Goal: Download file/media

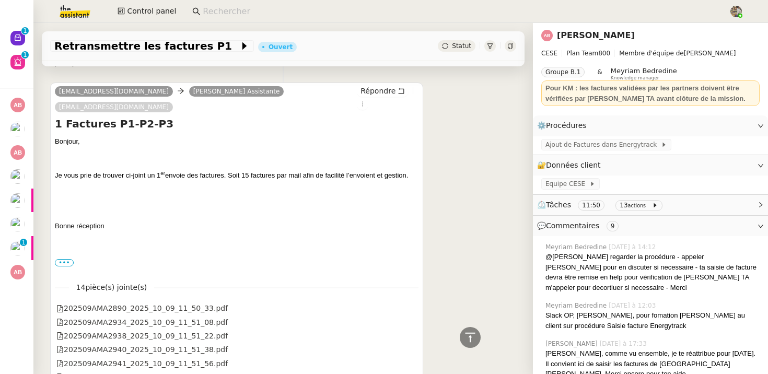
scroll to position [3641, 0]
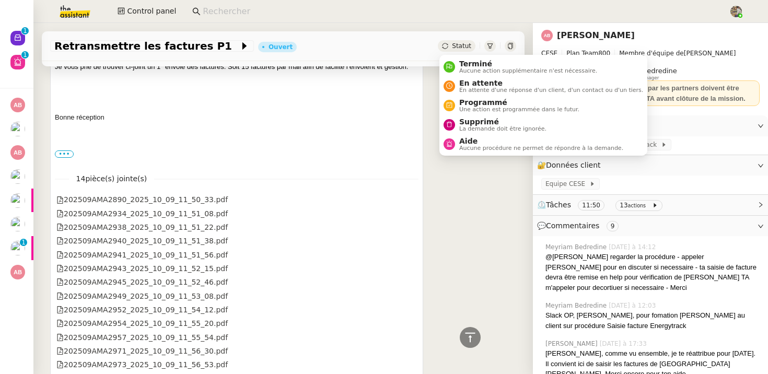
click at [455, 47] on span "Statut" at bounding box center [461, 45] width 19 height 7
click at [487, 46] on icon at bounding box center [490, 46] width 6 height 6
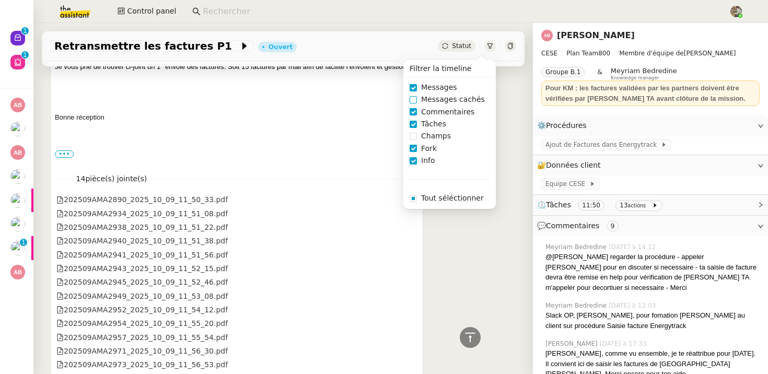
click at [424, 98] on span "Messages cachés" at bounding box center [453, 100] width 72 height 12
click at [423, 139] on span "Champs" at bounding box center [436, 136] width 38 height 12
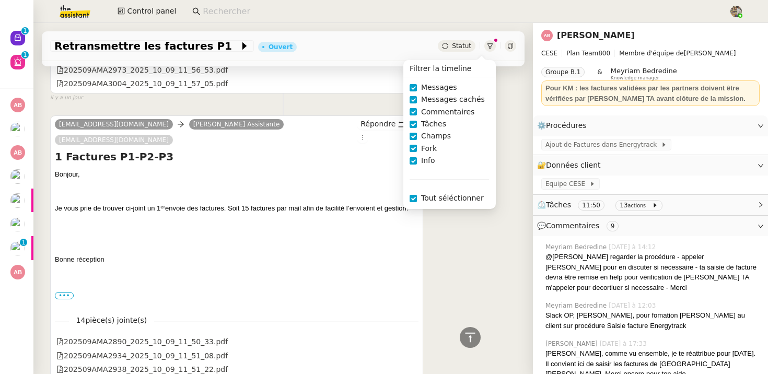
scroll to position [3783, 0]
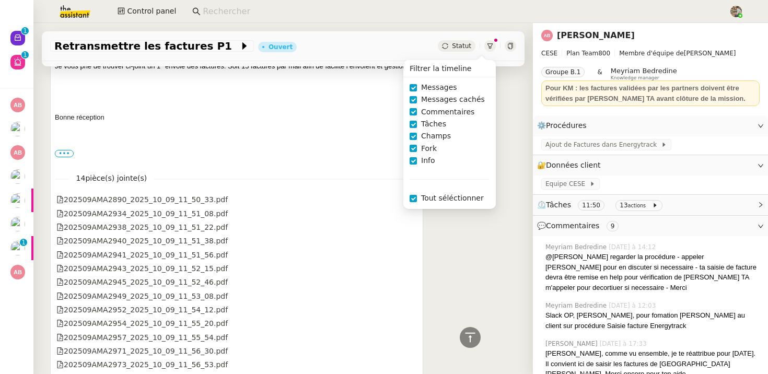
click at [446, 251] on div "[EMAIL_ADDRESS][DOMAIN_NAME] [PERSON_NAME] Assistante [EMAIL_ADDRESS][DOMAIN_NA…" at bounding box center [283, 180] width 466 height 433
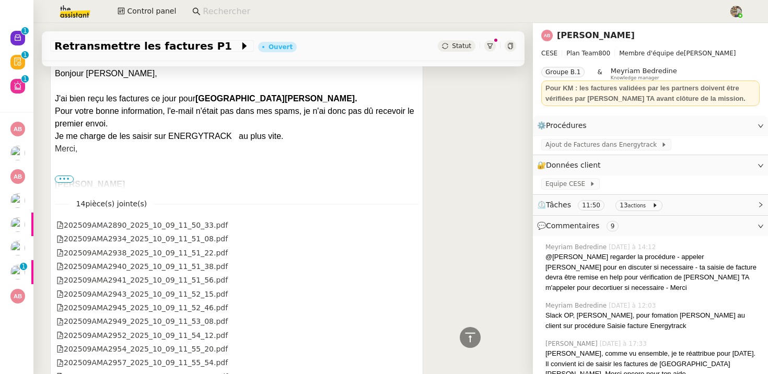
scroll to position [2886, 0]
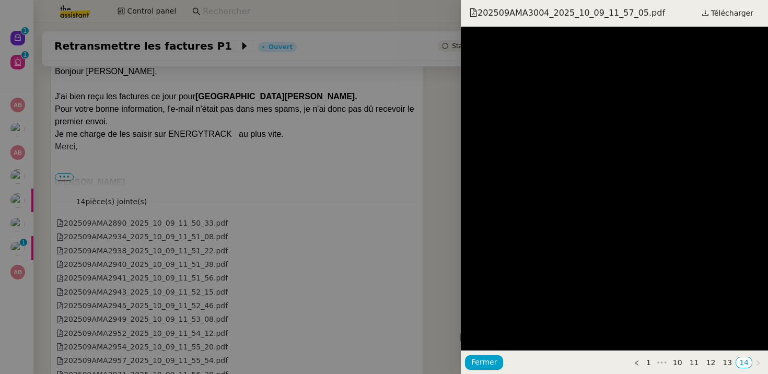
click at [143, 122] on div at bounding box center [384, 187] width 768 height 374
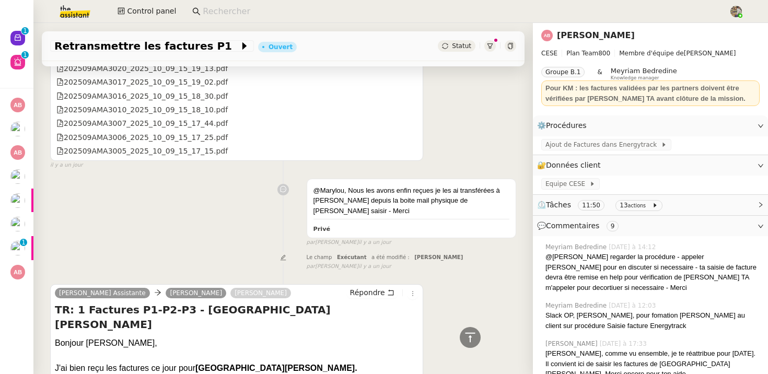
scroll to position [2696, 0]
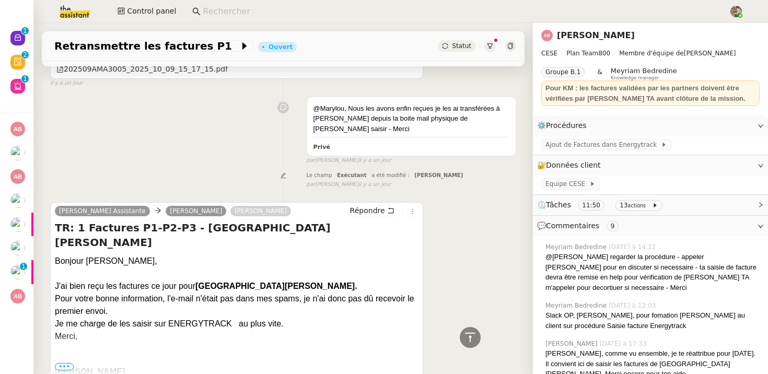
click at [580, 34] on link "[PERSON_NAME]" at bounding box center [596, 35] width 78 height 10
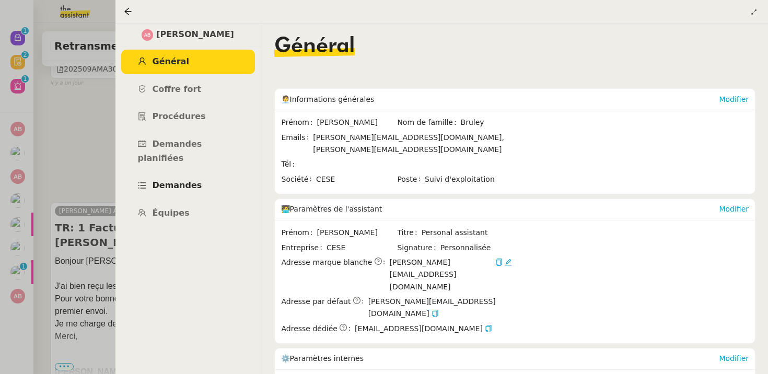
click at [167, 178] on link "Demandes" at bounding box center [188, 185] width 134 height 25
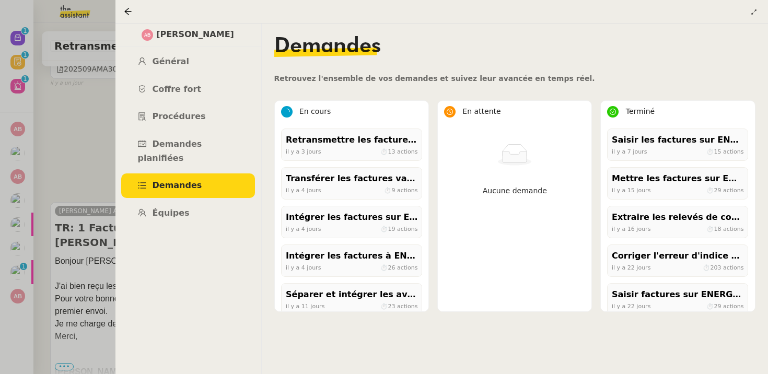
click at [59, 96] on div at bounding box center [384, 187] width 768 height 374
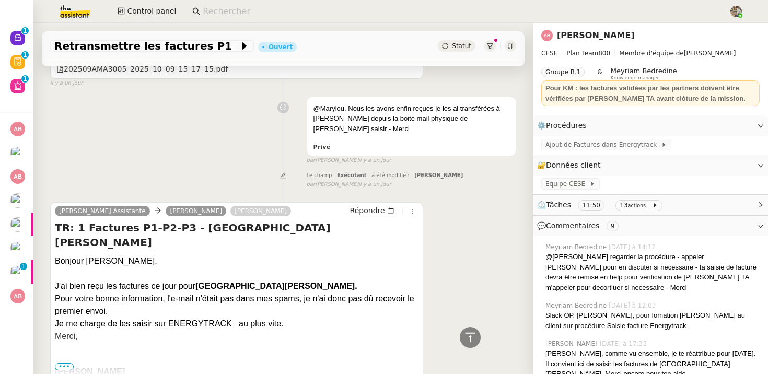
click at [208, 13] on input at bounding box center [461, 12] width 516 height 14
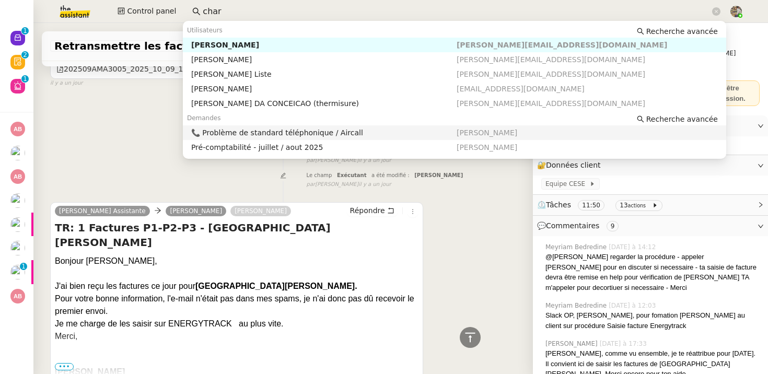
type input "char"
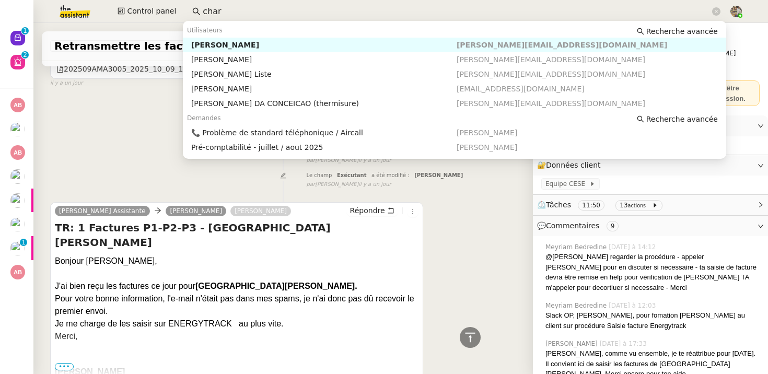
click at [387, 343] on div at bounding box center [237, 349] width 364 height 13
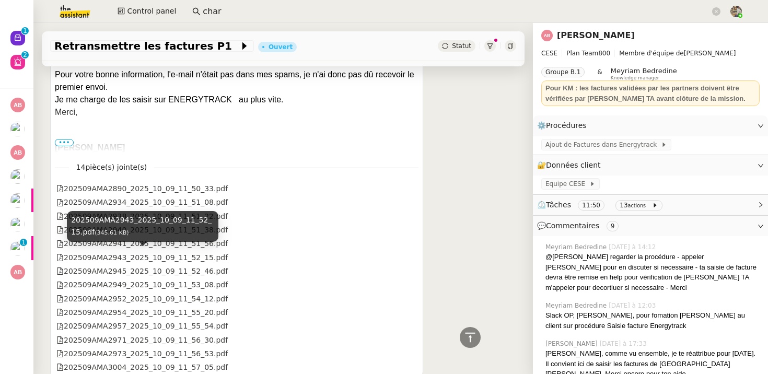
scroll to position [2951, 0]
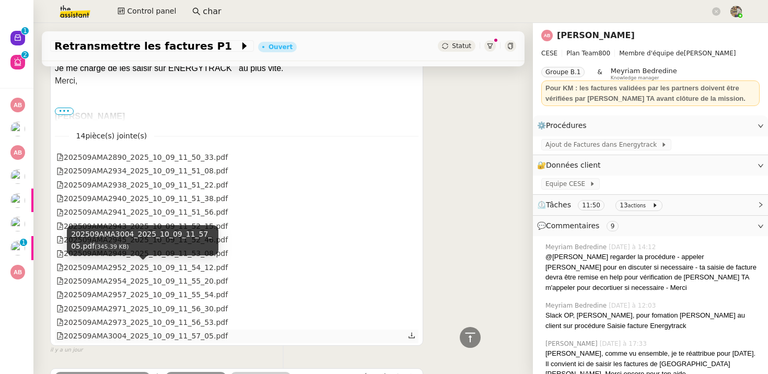
click at [191, 330] on div "202509AMA3004_2025_10_09_11_57_05.pdf" at bounding box center [141, 336] width 171 height 12
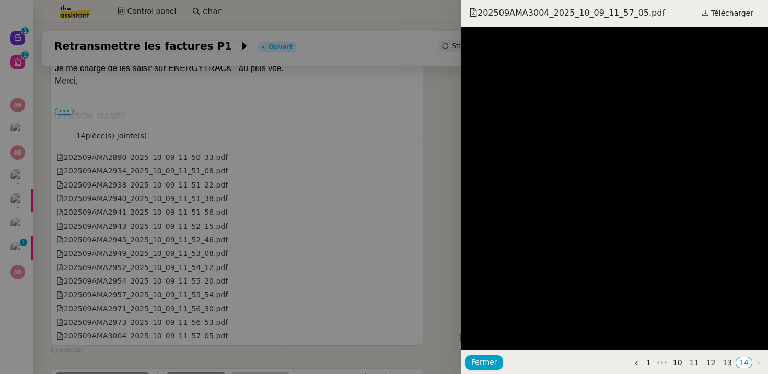
click at [225, 69] on div at bounding box center [384, 187] width 768 height 374
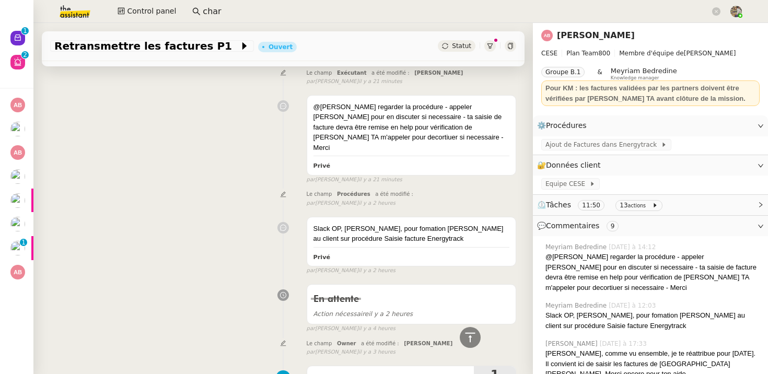
scroll to position [340, 0]
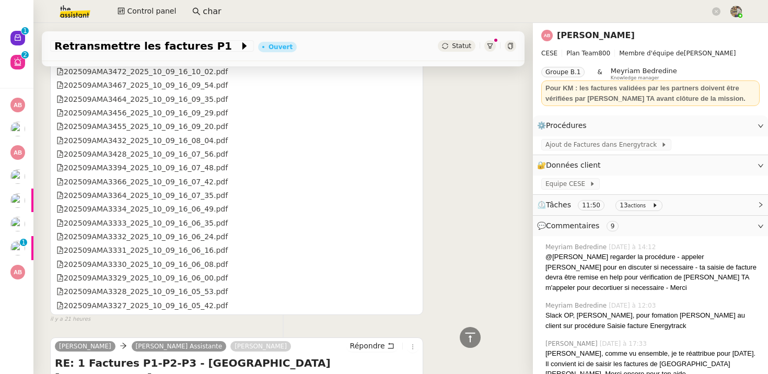
scroll to position [1040, 0]
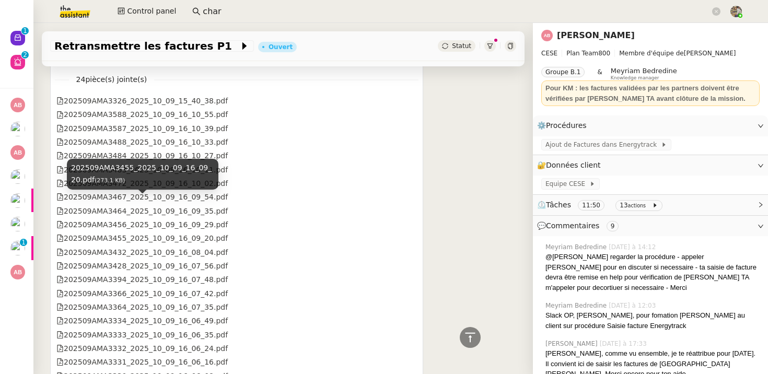
click at [177, 232] on div "202509AMA3455_2025_10_09_16_09_20.pdf" at bounding box center [141, 238] width 171 height 12
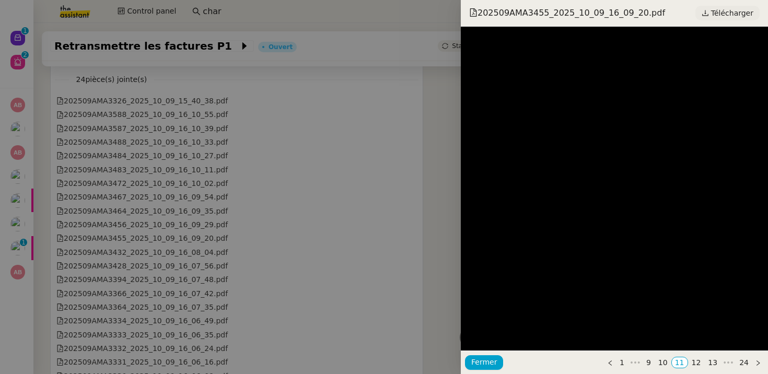
click at [727, 14] on span "Télécharger" at bounding box center [732, 13] width 42 height 14
click at [147, 213] on div at bounding box center [384, 187] width 768 height 374
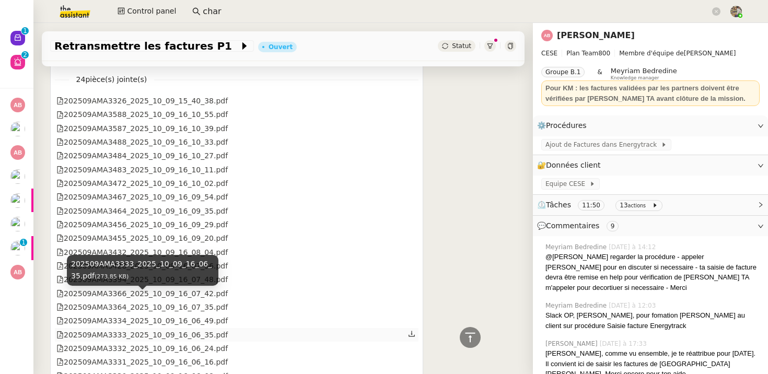
click at [148, 329] on div "202509AMA3333_2025_10_09_16_06_35.pdf" at bounding box center [141, 335] width 171 height 12
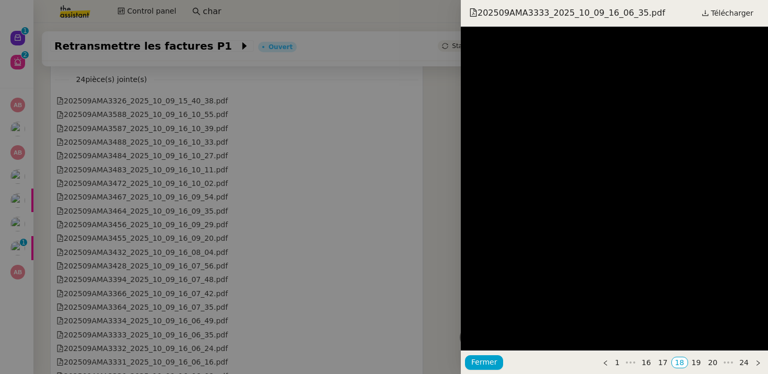
click at [276, 118] on div at bounding box center [384, 187] width 768 height 374
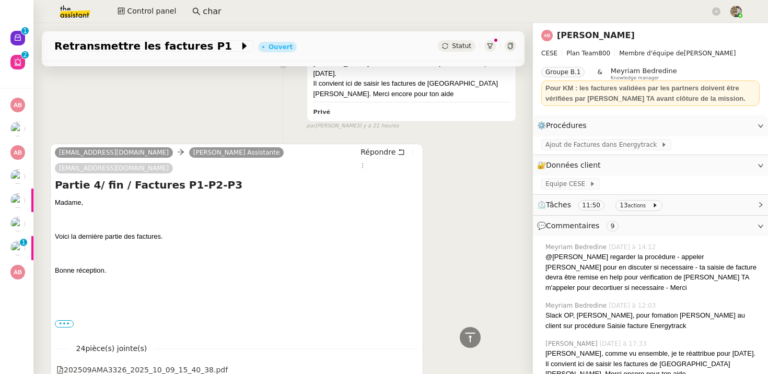
scroll to position [877, 0]
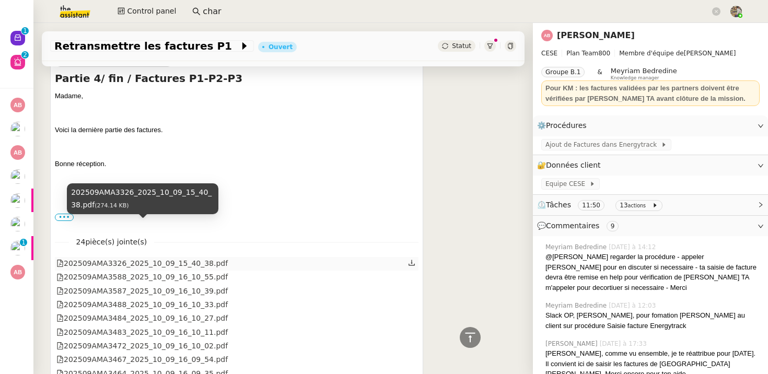
click at [199, 258] on div "202509AMA3326_2025_10_09_15_40_38.pdf" at bounding box center [141, 264] width 171 height 12
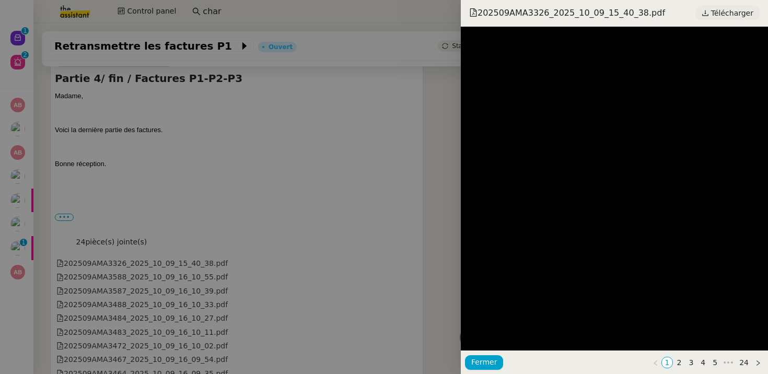
click at [733, 16] on span "Télécharger" at bounding box center [732, 13] width 42 height 14
click at [142, 262] on div at bounding box center [384, 187] width 768 height 374
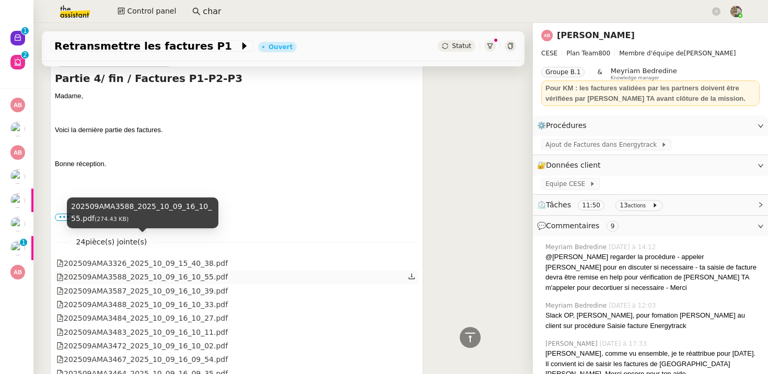
click at [186, 271] on div "202509AMA3588_2025_10_09_16_10_55.pdf" at bounding box center [141, 277] width 171 height 12
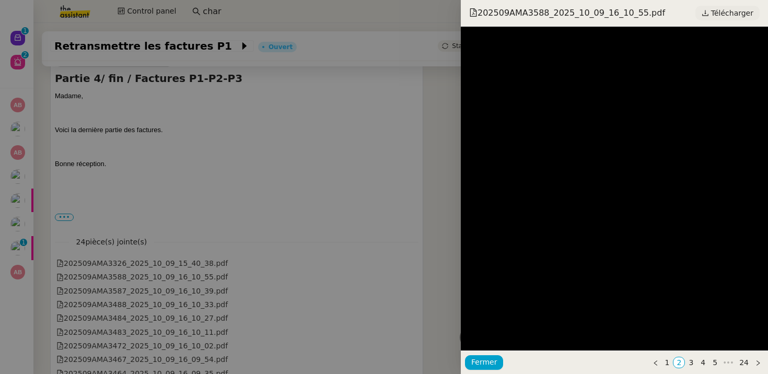
click at [709, 10] on icon at bounding box center [705, 12] width 7 height 7
click at [170, 267] on div at bounding box center [384, 187] width 768 height 374
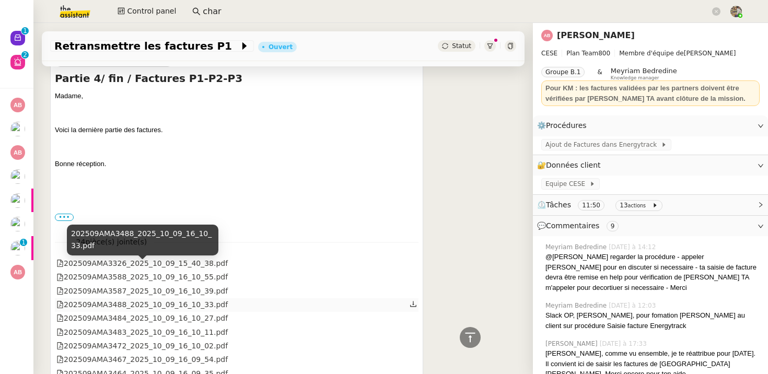
click at [188, 299] on div "202509AMA3488_2025_10_09_16_10_33.pdf" at bounding box center [141, 305] width 171 height 12
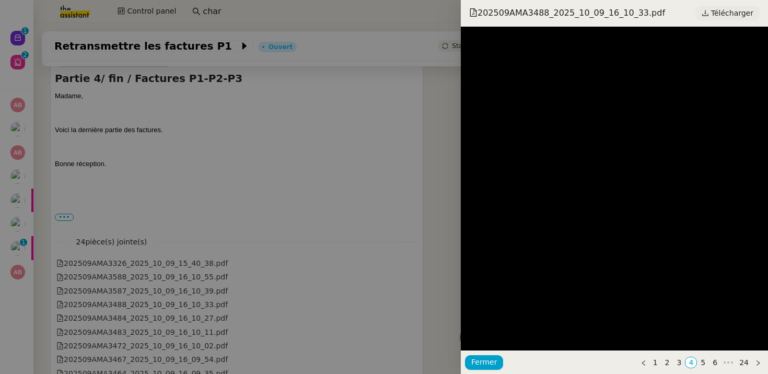
click at [712, 10] on link "Télécharger" at bounding box center [727, 13] width 64 height 15
click at [176, 247] on div at bounding box center [384, 187] width 768 height 374
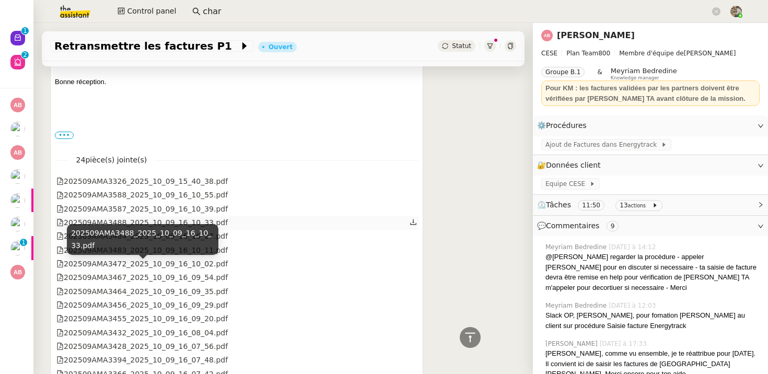
scroll to position [960, 0]
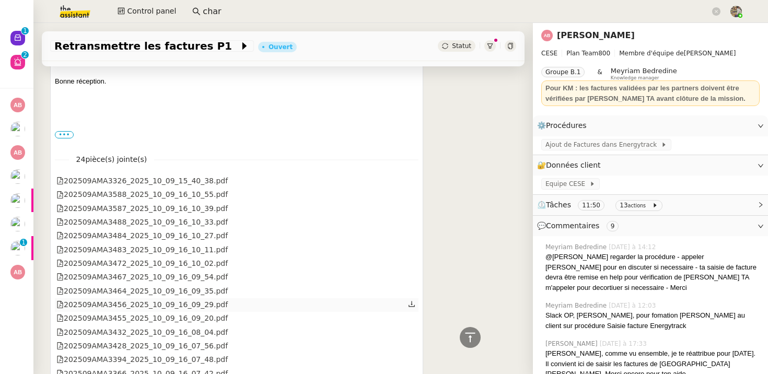
click at [181, 299] on div "202509AMA3456_2025_10_09_16_09_29.pdf" at bounding box center [141, 305] width 171 height 12
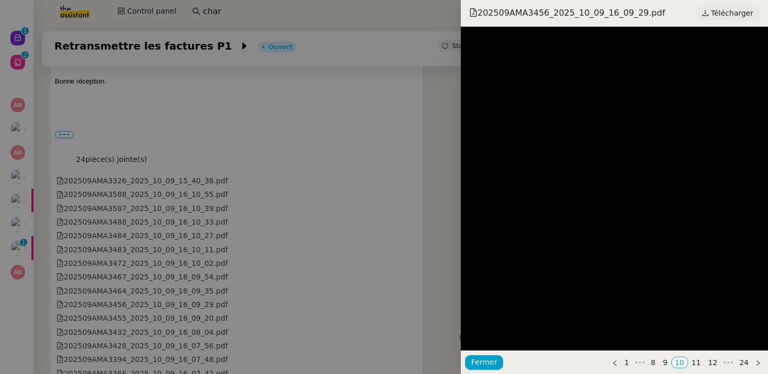
click at [722, 7] on span "Télécharger" at bounding box center [732, 13] width 42 height 14
click at [153, 299] on div at bounding box center [384, 187] width 768 height 374
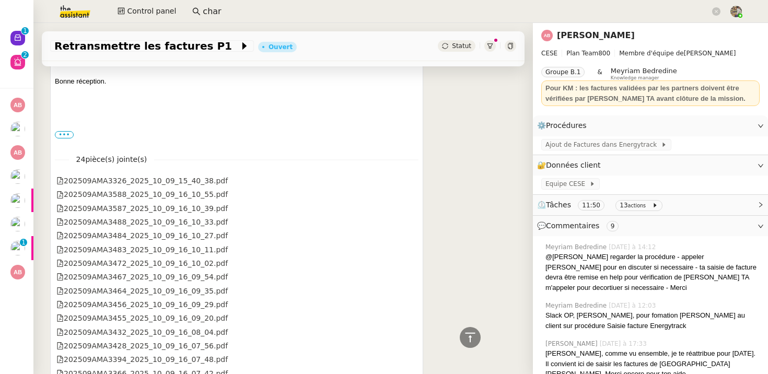
scroll to position [1029, 0]
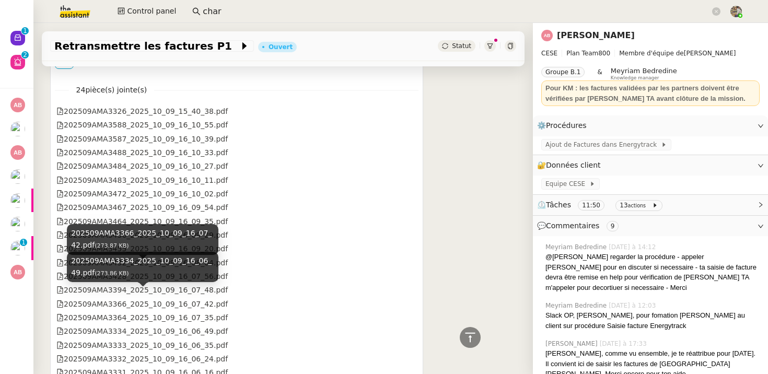
click at [152, 265] on div "202509AMA3334_2025_10_09_16_06_49.pdf (273.86 KB)" at bounding box center [143, 267] width 152 height 31
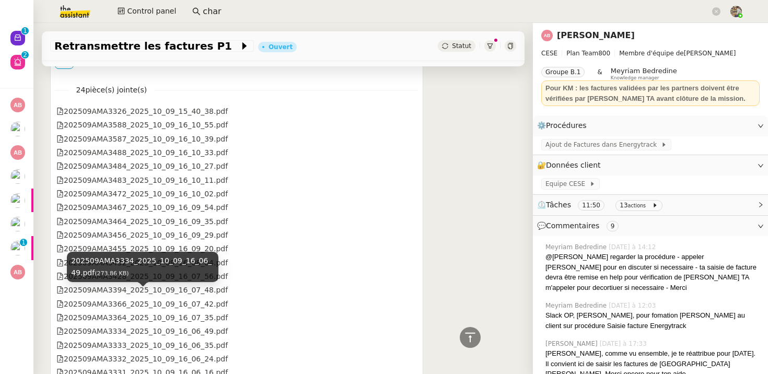
click at [194, 284] on div "202509AMA3334_2025_10_09_16_06_49.pdf (273.86 KB)" at bounding box center [143, 271] width 152 height 38
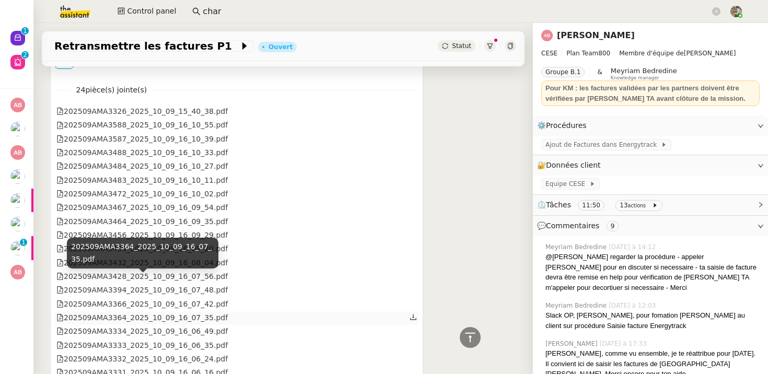
click at [203, 312] on div "202509AMA3364_2025_10_09_16_07_35.pdf" at bounding box center [141, 318] width 171 height 12
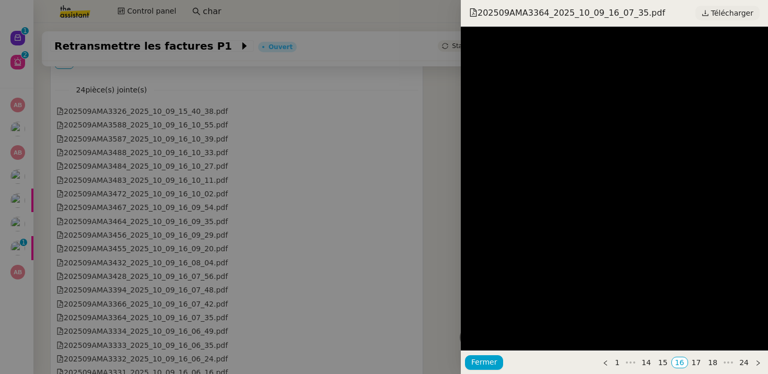
click at [716, 15] on span "Télécharger" at bounding box center [732, 13] width 42 height 14
click at [722, 18] on span "Télécharger" at bounding box center [732, 13] width 42 height 14
click at [123, 295] on div at bounding box center [384, 187] width 768 height 374
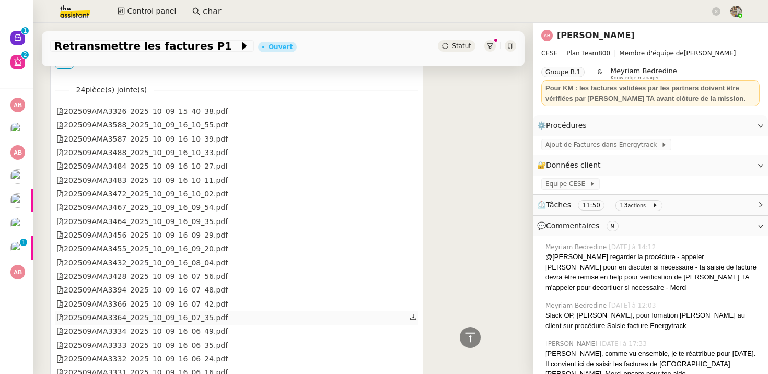
click at [177, 312] on div "202509AMA3364_2025_10_09_16_07_35.pdf" at bounding box center [141, 318] width 171 height 12
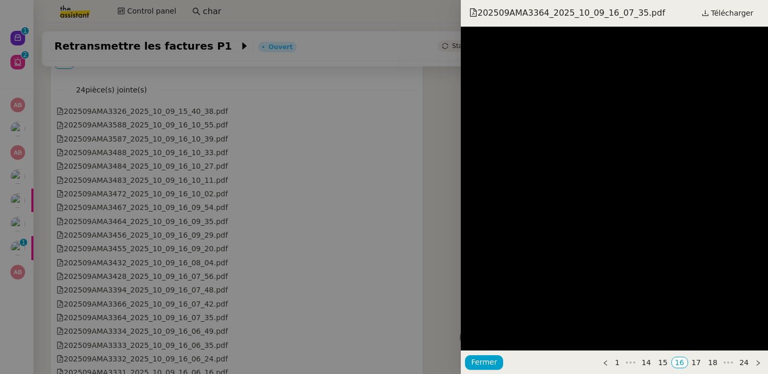
click at [276, 206] on div at bounding box center [384, 187] width 768 height 374
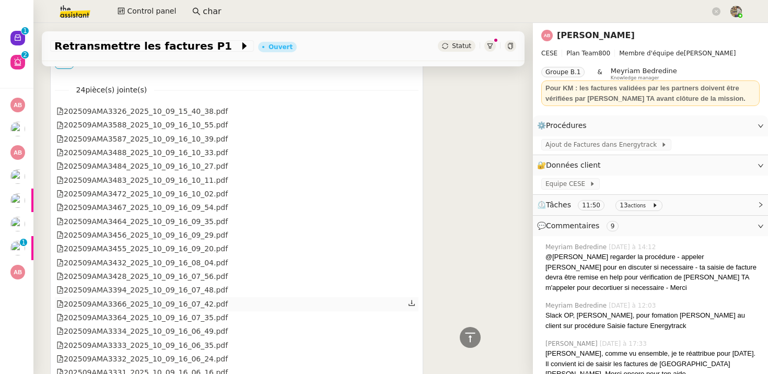
click at [412, 299] on icon at bounding box center [411, 302] width 7 height 7
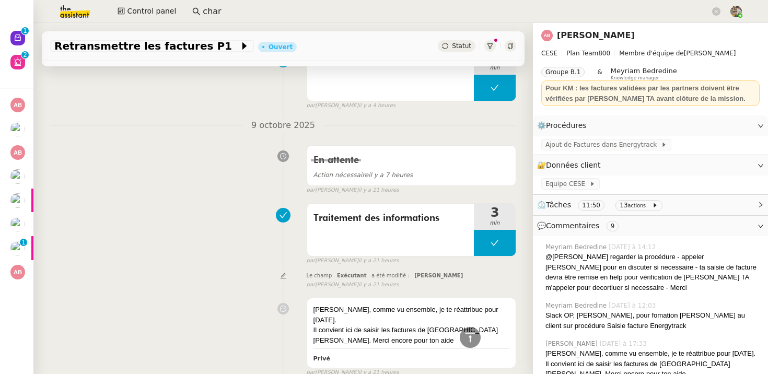
scroll to position [624, 0]
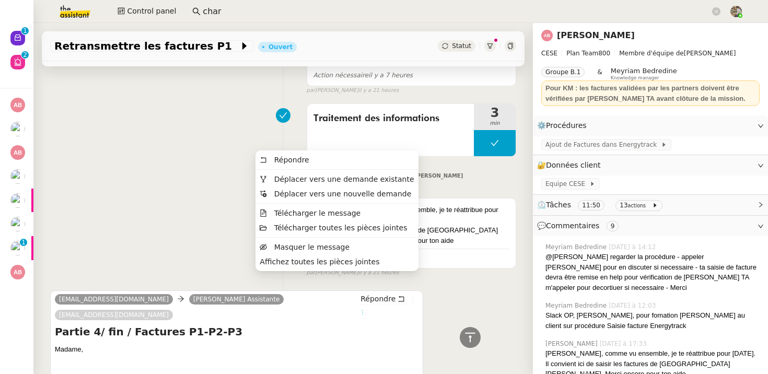
click at [366, 309] on icon at bounding box center [362, 312] width 6 height 6
click at [338, 214] on span "Télécharger le message" at bounding box center [317, 213] width 87 height 8
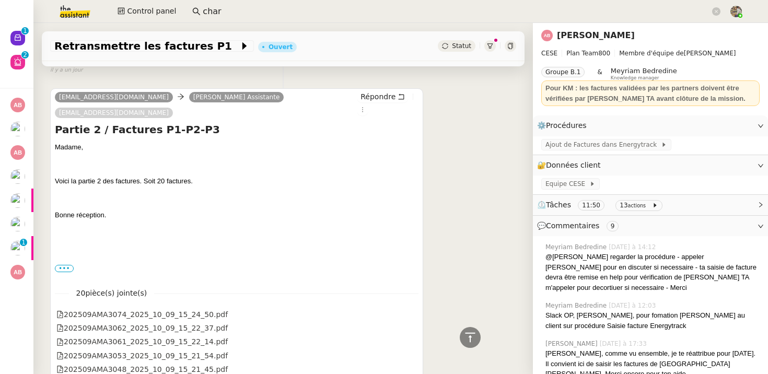
scroll to position [2199, 0]
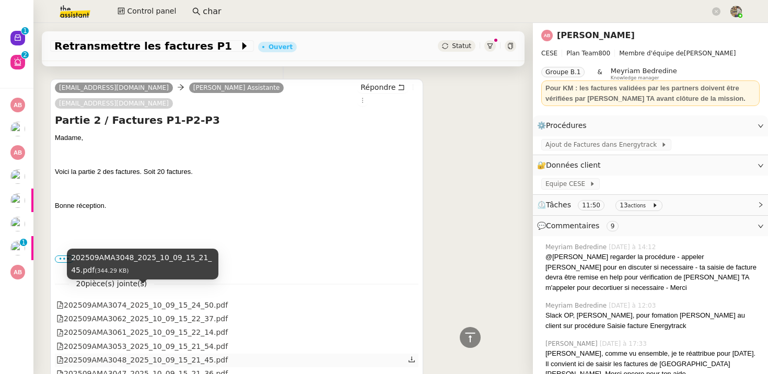
click at [170, 354] on div "202509AMA3048_2025_10_09_15_21_45.pdf" at bounding box center [141, 360] width 171 height 12
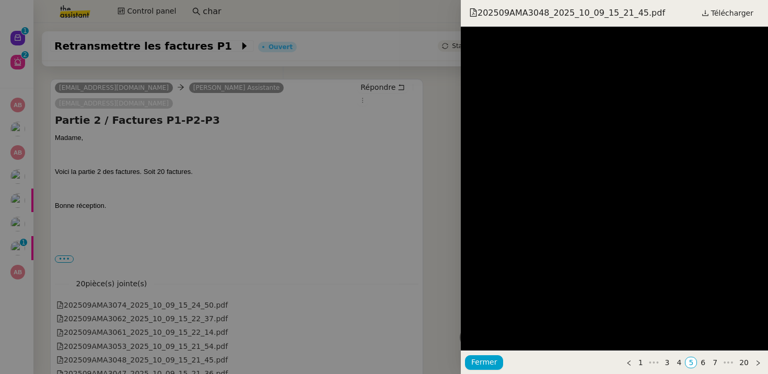
click at [292, 154] on div at bounding box center [384, 187] width 768 height 374
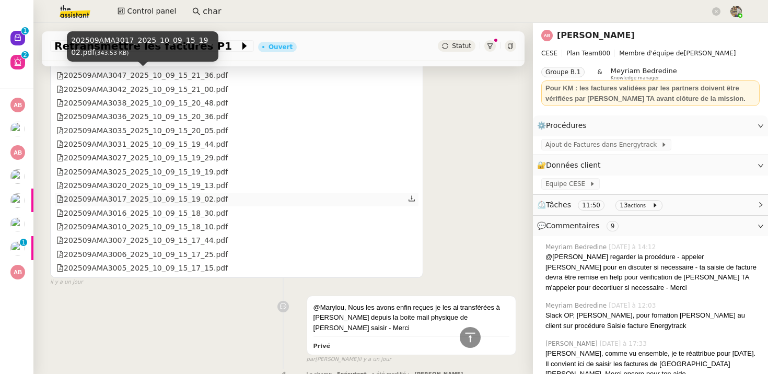
scroll to position [2485, 0]
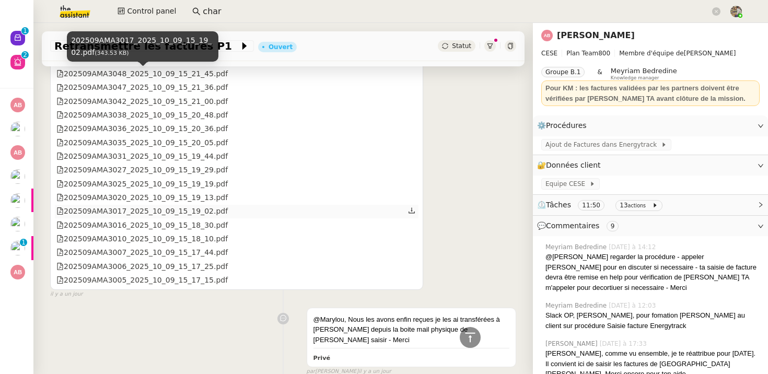
click at [193, 205] on div "202509AMA3017_2025_10_09_15_19_02.pdf" at bounding box center [141, 211] width 171 height 12
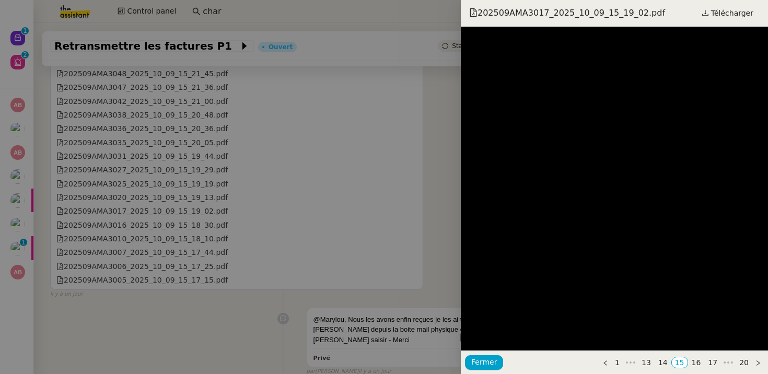
click at [297, 150] on div at bounding box center [384, 187] width 768 height 374
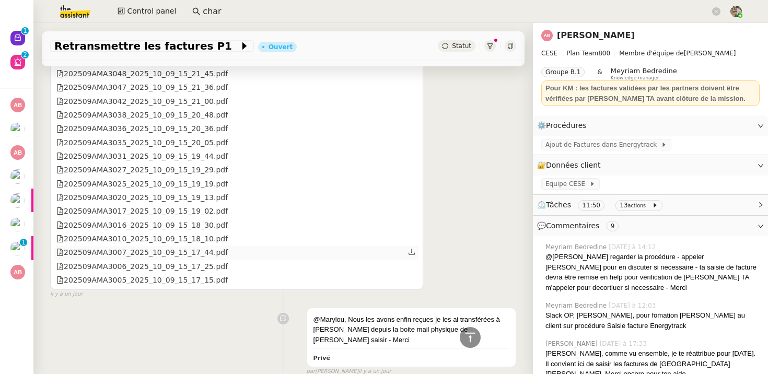
click at [228, 247] on div "202509AMA3007_2025_10_09_15_17_44.pdf" at bounding box center [141, 253] width 171 height 12
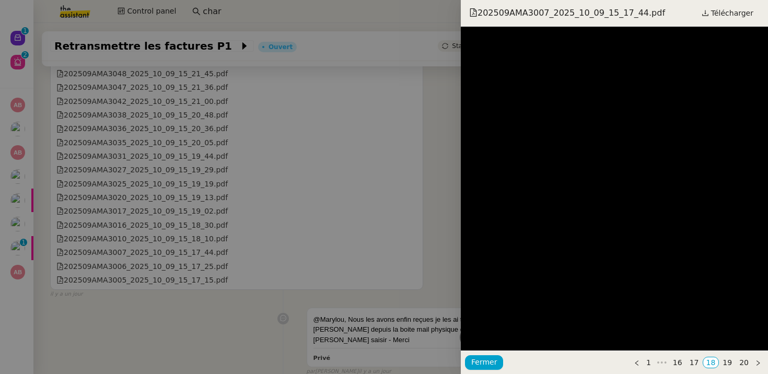
drag, startPoint x: 235, startPoint y: 193, endPoint x: 235, endPoint y: 186, distance: 6.8
click at [235, 193] on div at bounding box center [384, 187] width 768 height 374
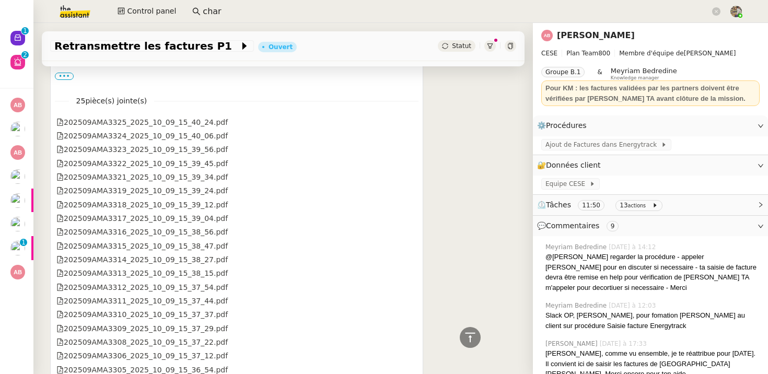
scroll to position [1781, 0]
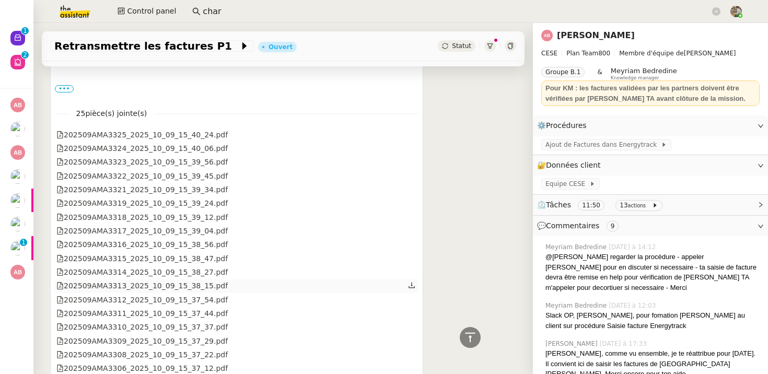
click at [192, 280] on div "202509AMA3313_2025_10_09_15_38_15.pdf" at bounding box center [141, 286] width 171 height 12
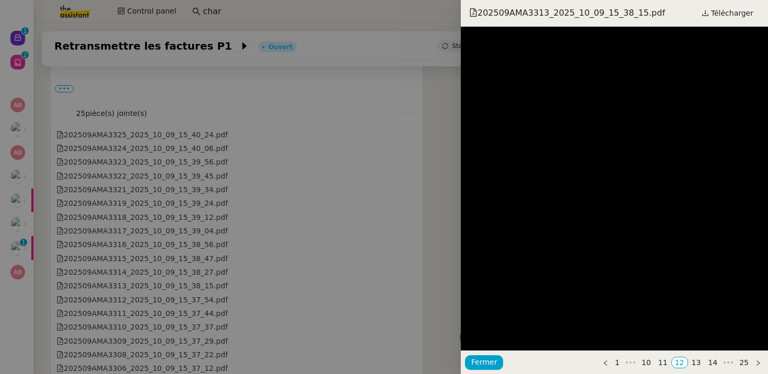
click at [99, 297] on div at bounding box center [384, 187] width 768 height 374
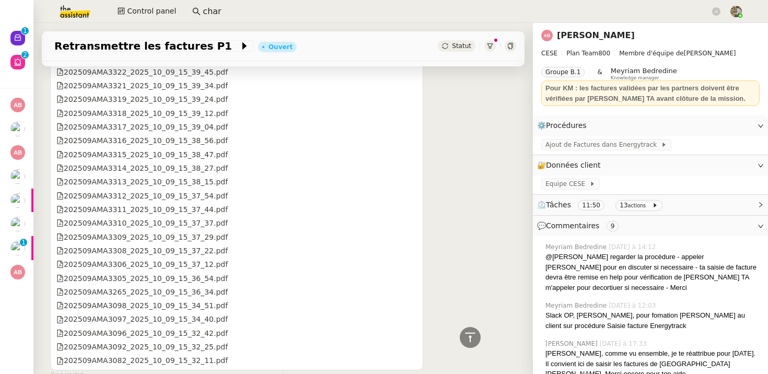
scroll to position [1893, 0]
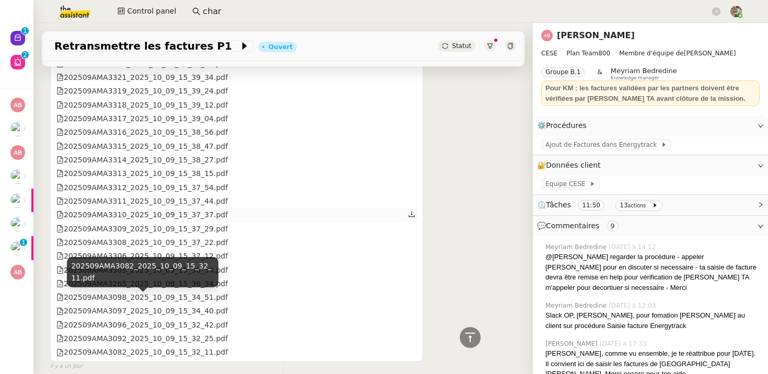
click at [158, 208] on div "202509AMA3310_2025_10_09_15_37_37.pdf" at bounding box center [237, 215] width 364 height 14
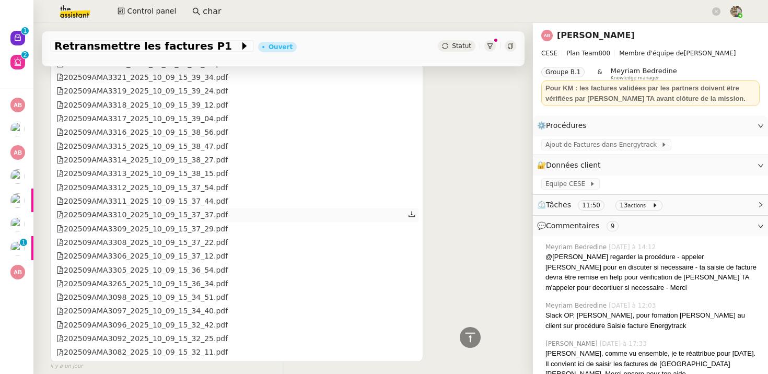
click at [175, 209] on div "202509AMA3310_2025_10_09_15_37_37.pdf" at bounding box center [141, 215] width 171 height 12
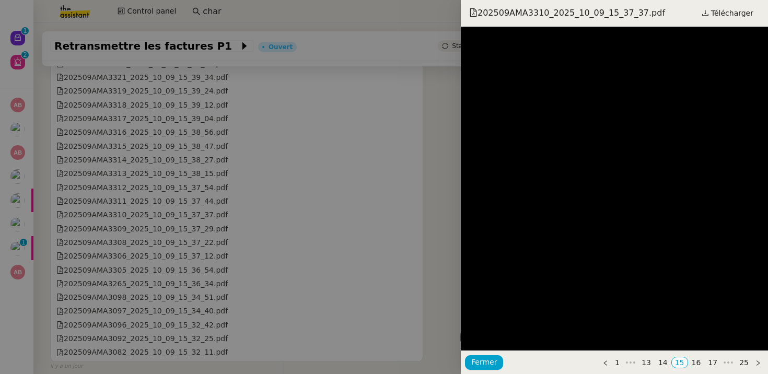
click at [128, 193] on div at bounding box center [384, 187] width 768 height 374
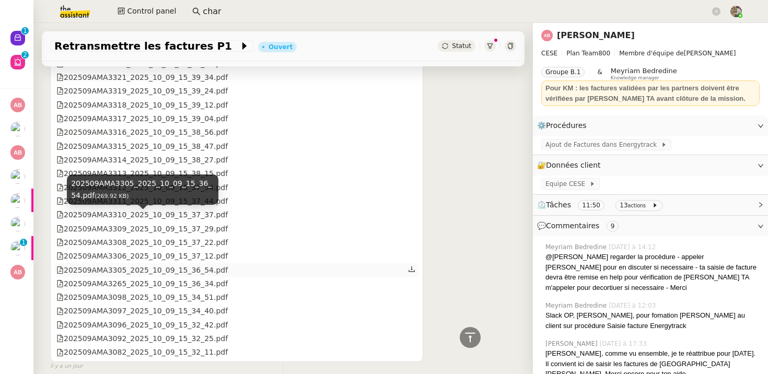
click at [159, 264] on div "202509AMA3305_2025_10_09_15_36_54.pdf" at bounding box center [141, 270] width 171 height 12
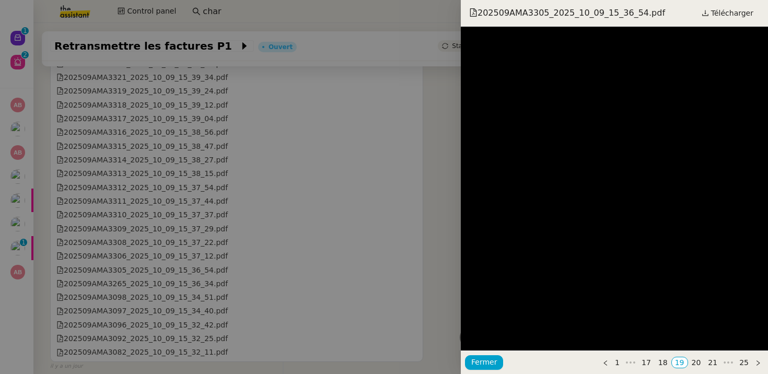
click at [129, 182] on div at bounding box center [384, 187] width 768 height 374
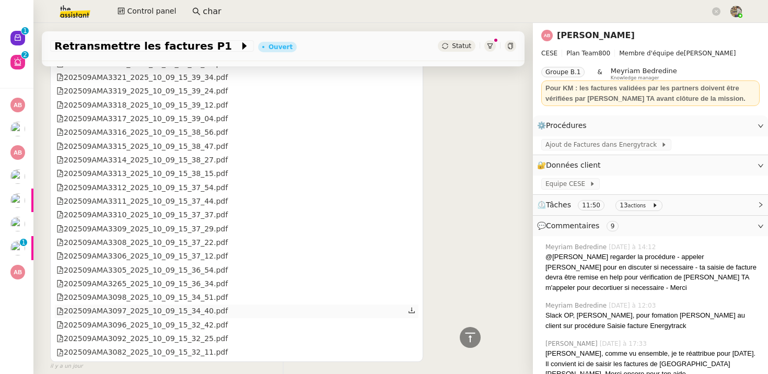
click at [136, 305] on div "202509AMA3097_2025_10_09_15_34_40.pdf" at bounding box center [141, 311] width 171 height 12
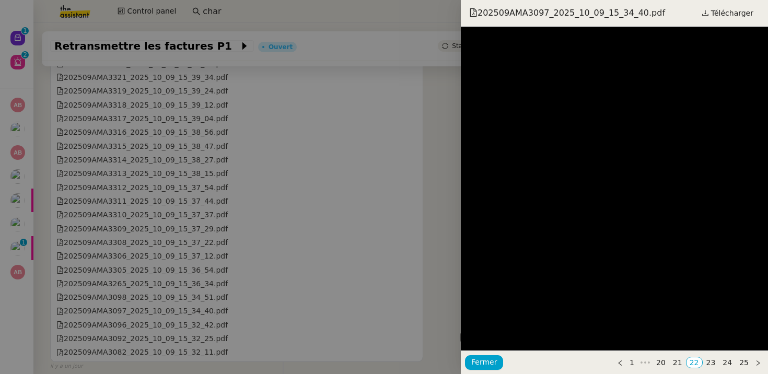
click at [145, 182] on div at bounding box center [384, 187] width 768 height 374
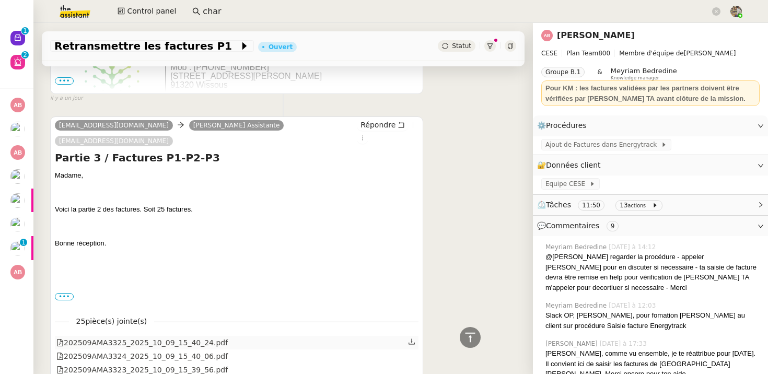
scroll to position [1681, 0]
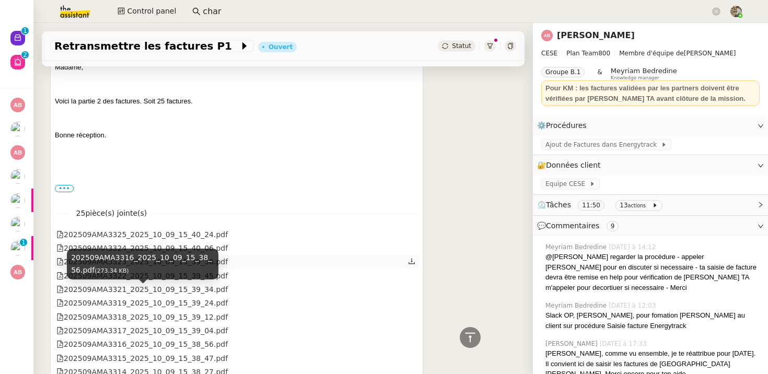
click at [195, 256] on div "202509AMA3323_2025_10_09_15_39_56.pdf" at bounding box center [141, 262] width 171 height 12
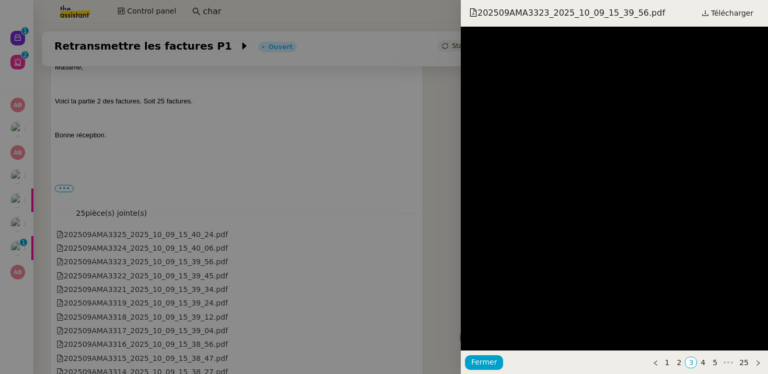
click at [188, 236] on div at bounding box center [384, 187] width 768 height 374
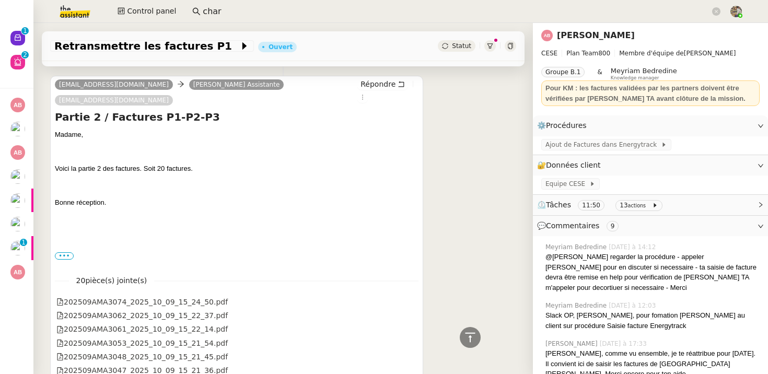
scroll to position [2220, 0]
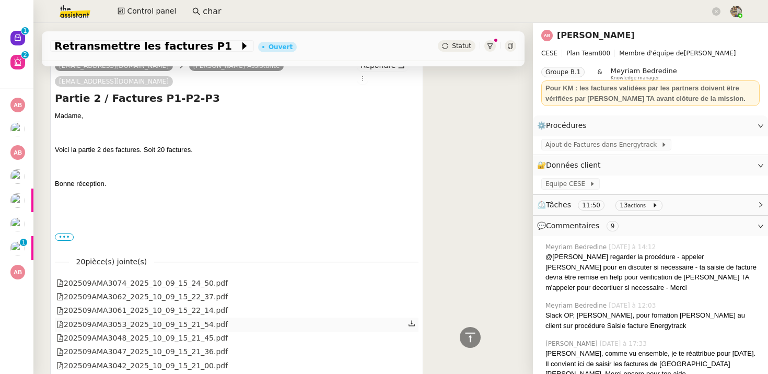
click at [188, 318] on div "202509AMA3053_2025_10_09_15_21_54.pdf" at bounding box center [237, 325] width 364 height 14
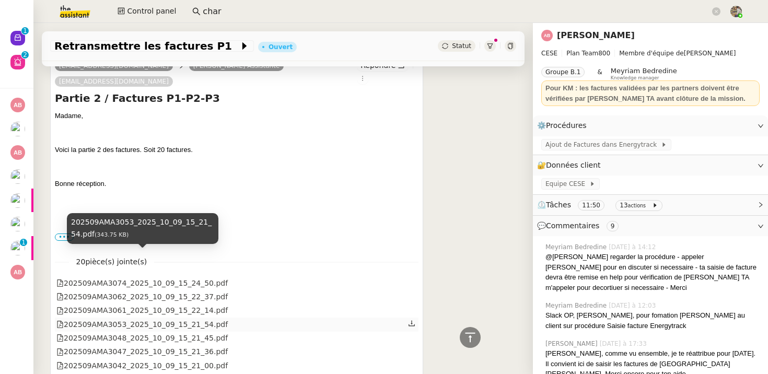
click at [192, 319] on div "202509AMA3053_2025_10_09_15_21_54.pdf" at bounding box center [141, 325] width 171 height 12
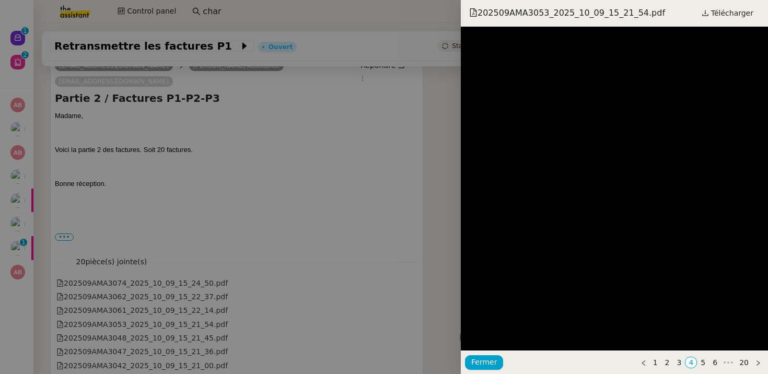
click at [206, 297] on div at bounding box center [384, 187] width 768 height 374
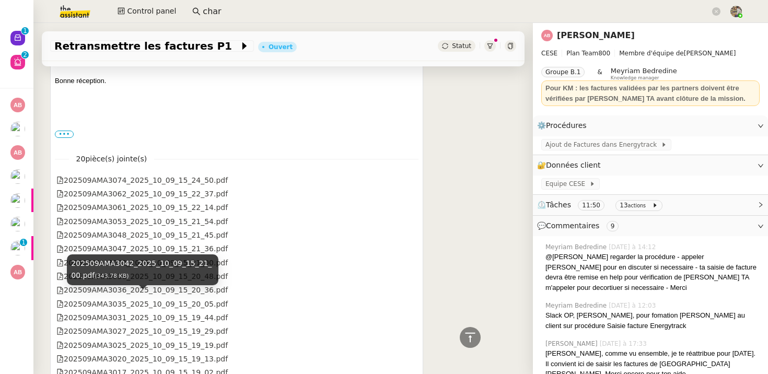
scroll to position [2418, 0]
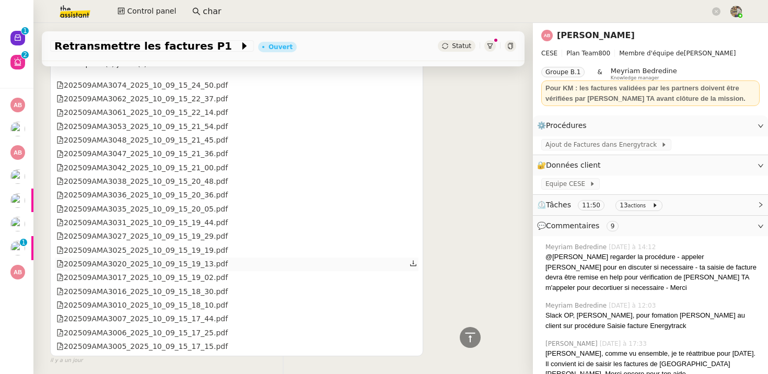
click at [197, 258] on div "202509AMA3020_2025_10_09_15_19_13.pdf" at bounding box center [141, 264] width 171 height 12
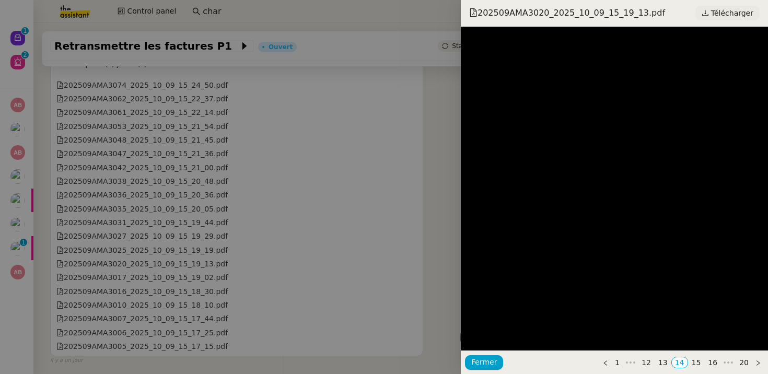
click at [731, 12] on span "Télécharger" at bounding box center [732, 13] width 42 height 14
click at [289, 206] on div at bounding box center [384, 187] width 768 height 374
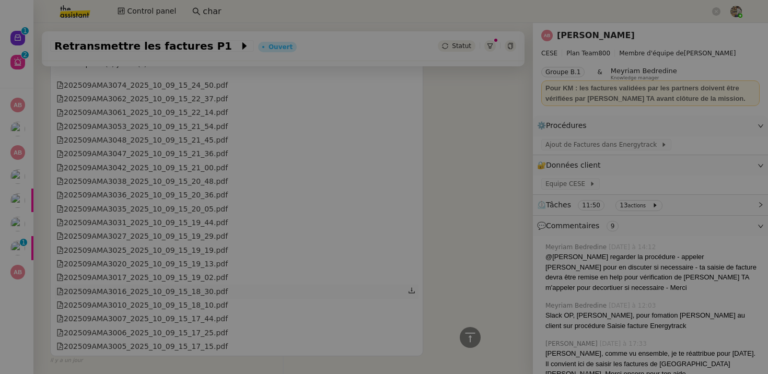
click at [190, 285] on div "202509AMA3016_2025_10_09_15_18_30.pdf" at bounding box center [237, 292] width 364 height 14
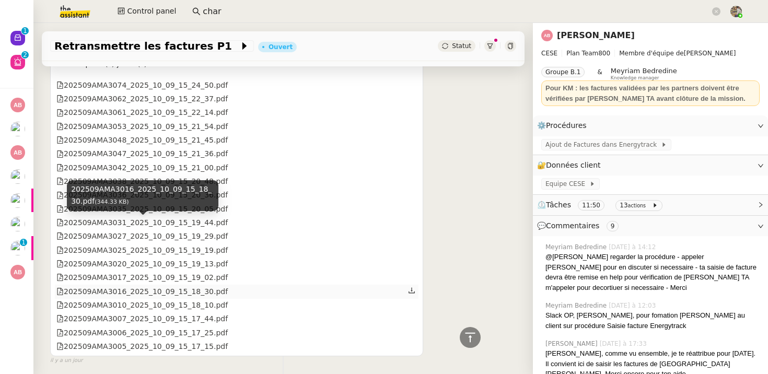
click at [193, 286] on div "202509AMA3016_2025_10_09_15_18_30.pdf" at bounding box center [141, 292] width 171 height 12
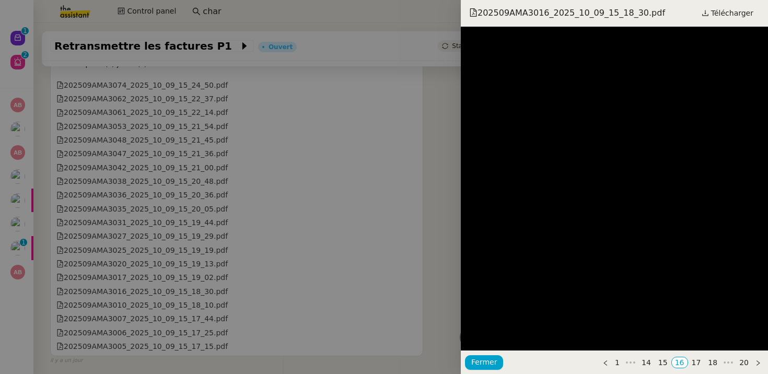
click at [149, 210] on div at bounding box center [384, 187] width 768 height 374
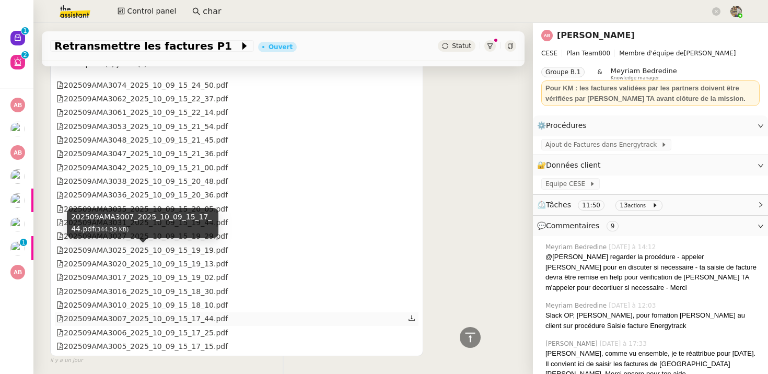
click at [157, 313] on div "202509AMA3007_2025_10_09_15_17_44.pdf" at bounding box center [141, 319] width 171 height 12
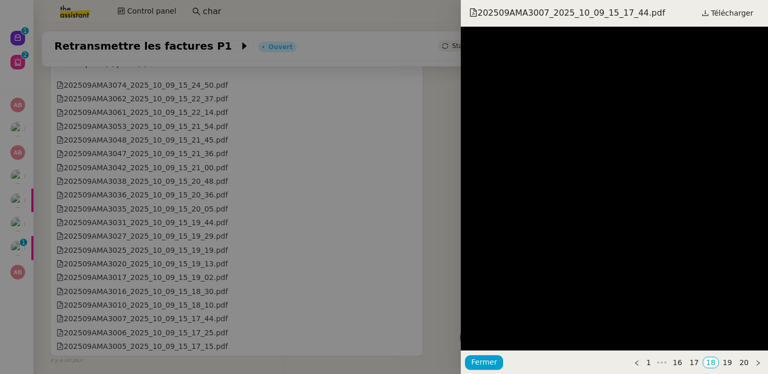
click at [212, 202] on div at bounding box center [384, 187] width 768 height 374
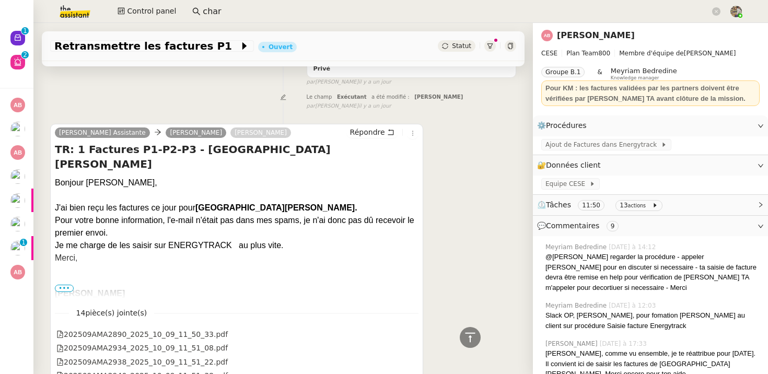
scroll to position [2818, 0]
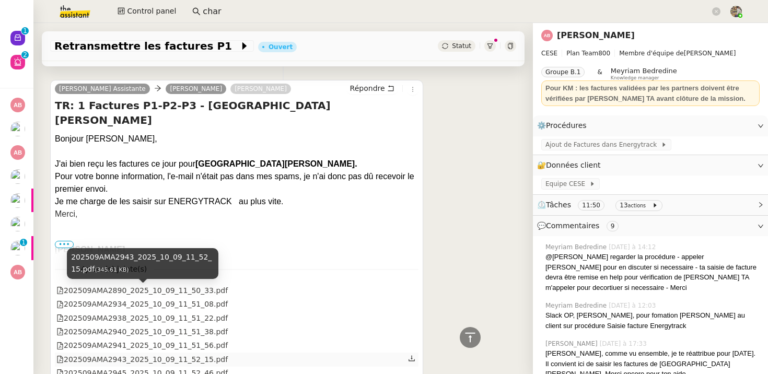
click at [197, 354] on div "202509AMA2943_2025_10_09_11_52_15.pdf" at bounding box center [141, 360] width 171 height 12
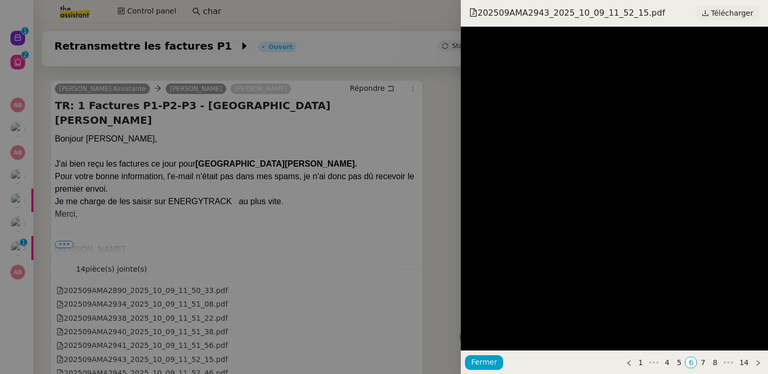
click at [740, 16] on span "Télécharger" at bounding box center [732, 13] width 42 height 14
click at [243, 212] on div at bounding box center [384, 187] width 768 height 374
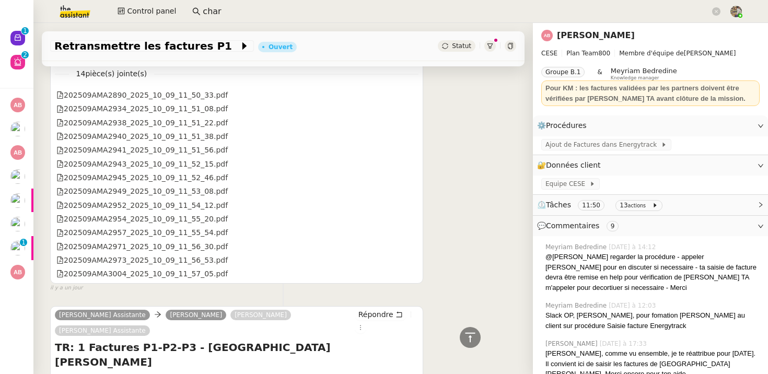
scroll to position [3077, 0]
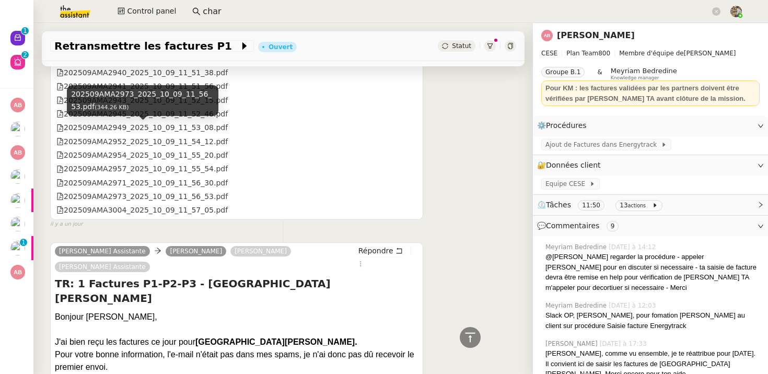
click at [179, 107] on div "202509AMA2973_2025_10_09_11_56_53.pdf (344.26 KB)" at bounding box center [143, 100] width 152 height 31
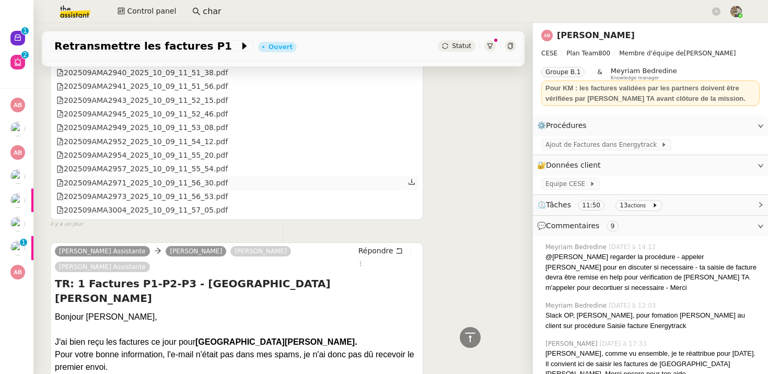
click at [222, 177] on div "202509AMA2971_2025_10_09_11_56_30.pdf" at bounding box center [141, 183] width 171 height 12
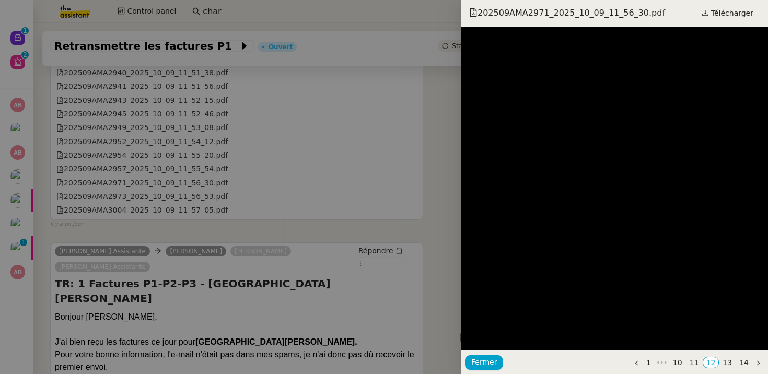
drag, startPoint x: 227, startPoint y: 89, endPoint x: 231, endPoint y: 86, distance: 5.4
click at [227, 89] on div at bounding box center [384, 187] width 768 height 374
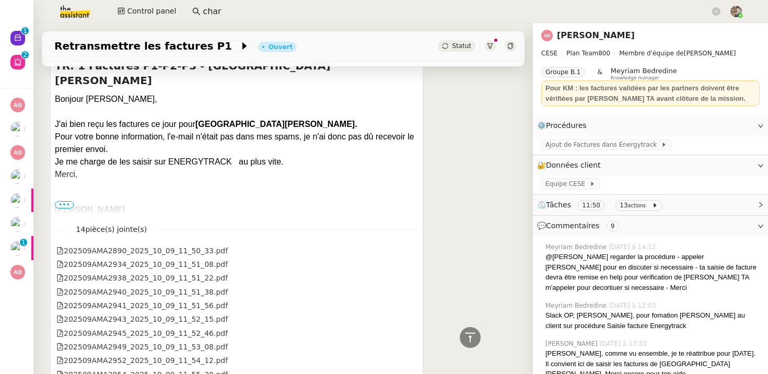
scroll to position [3324, 0]
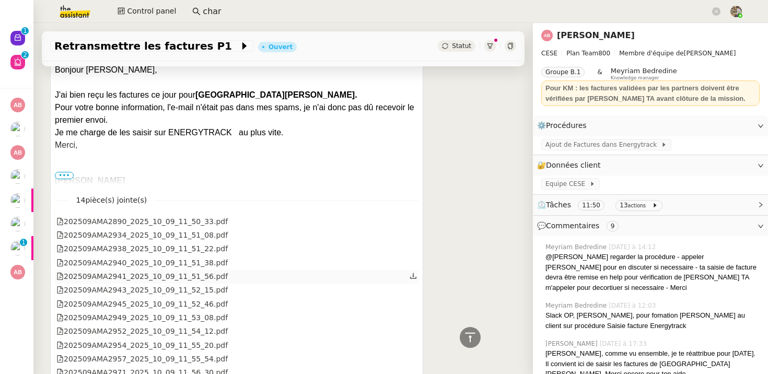
click at [193, 270] on div "202509AMA2941_2025_10_09_11_51_56.pdf" at bounding box center [237, 277] width 364 height 14
click at [197, 271] on div "202509AMA2941_2025_10_09_11_51_56.pdf" at bounding box center [141, 277] width 171 height 12
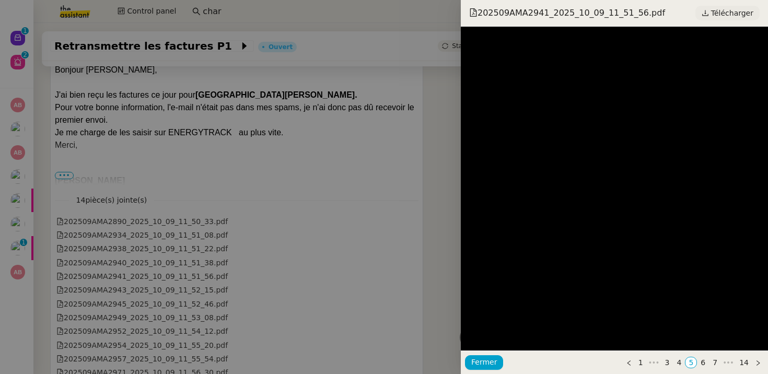
click at [742, 18] on span "Télécharger" at bounding box center [732, 13] width 42 height 14
click at [144, 201] on div at bounding box center [384, 187] width 768 height 374
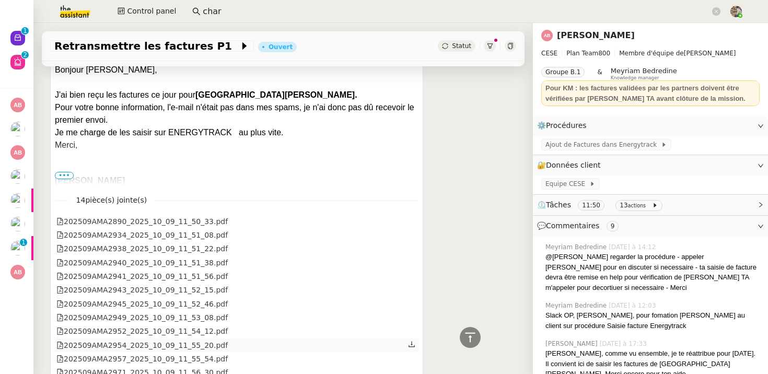
click at [169, 340] on div "202509AMA2954_2025_10_09_11_55_20.pdf" at bounding box center [141, 346] width 171 height 12
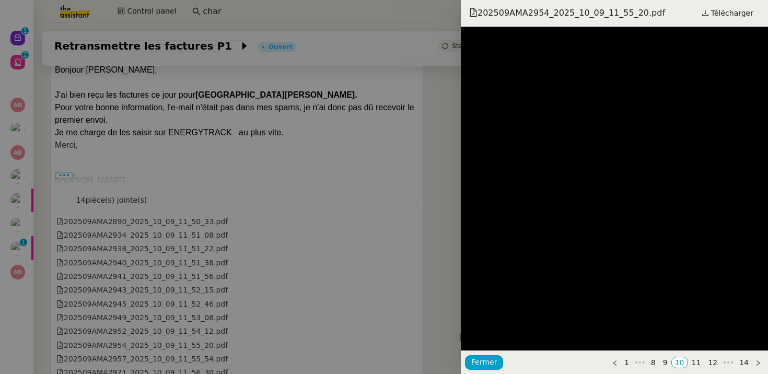
click at [230, 230] on div at bounding box center [384, 187] width 768 height 374
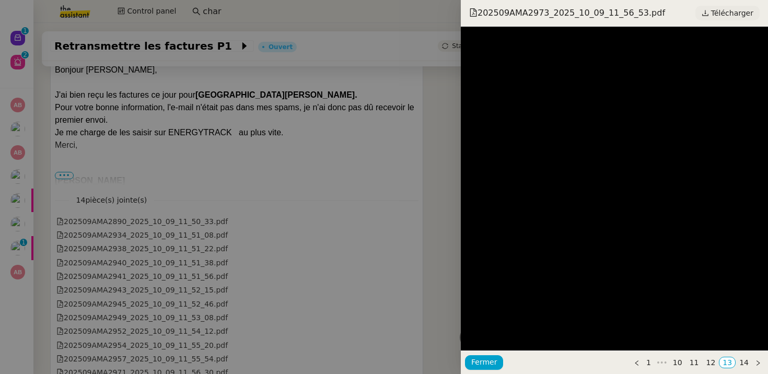
click at [726, 15] on span "Télécharger" at bounding box center [732, 13] width 42 height 14
click at [140, 195] on div at bounding box center [384, 187] width 768 height 374
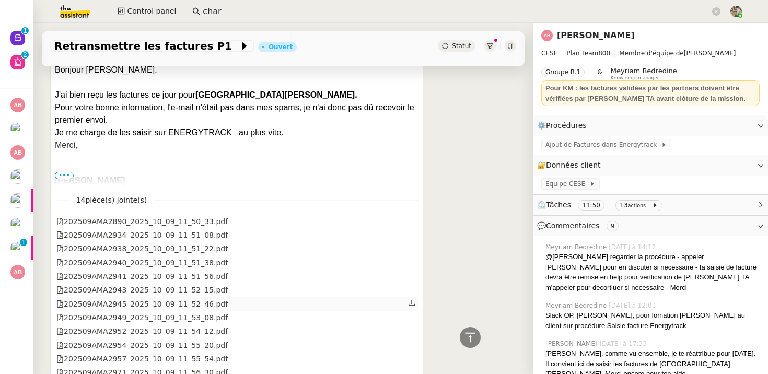
click at [170, 298] on div "202509AMA2945_2025_10_09_11_52_46.pdf" at bounding box center [141, 304] width 171 height 12
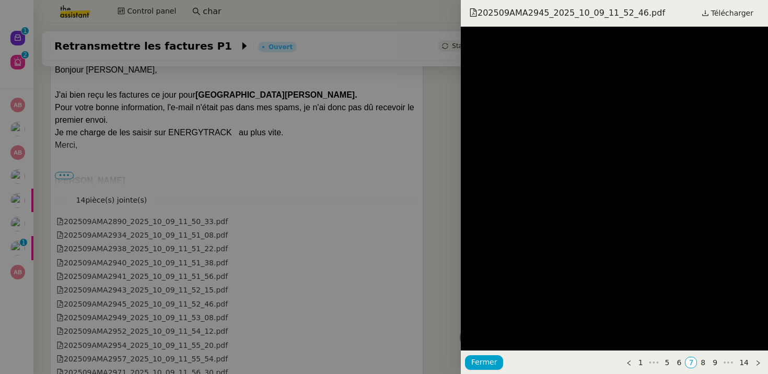
click at [185, 247] on div at bounding box center [384, 187] width 768 height 374
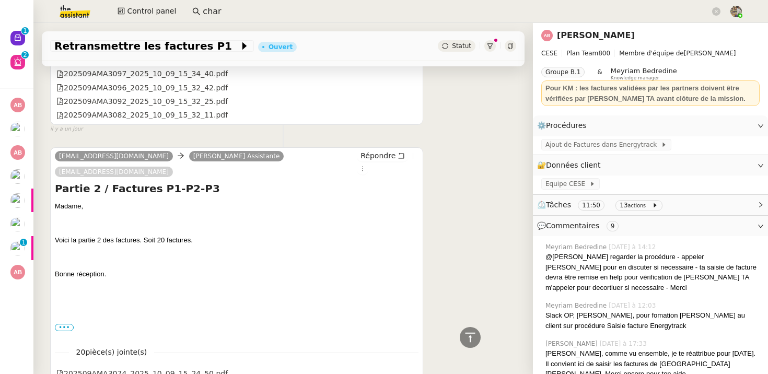
scroll to position [2224, 0]
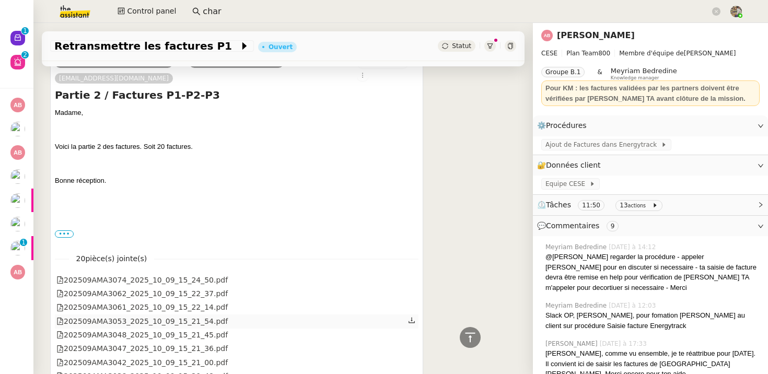
click at [203, 316] on div "202509AMA3053_2025_10_09_15_21_54.pdf" at bounding box center [141, 322] width 171 height 12
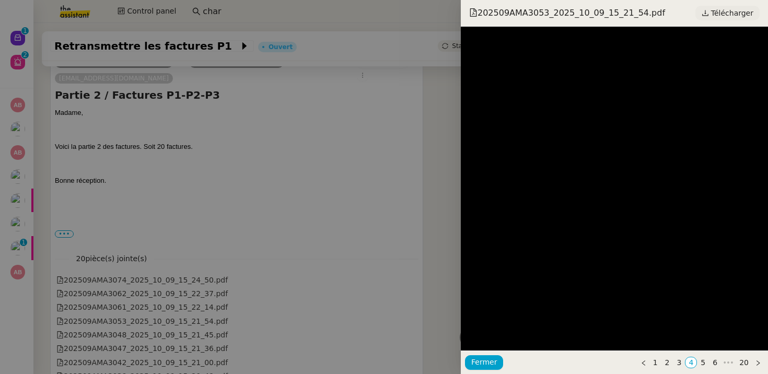
click at [725, 9] on span "Télécharger" at bounding box center [732, 13] width 42 height 14
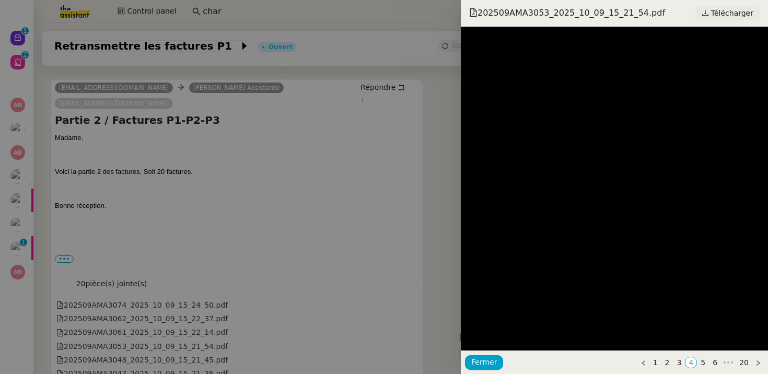
scroll to position [2249, 0]
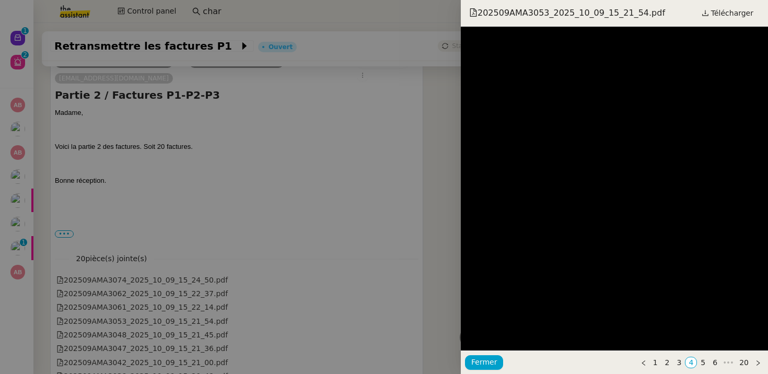
click at [226, 200] on div at bounding box center [384, 187] width 768 height 374
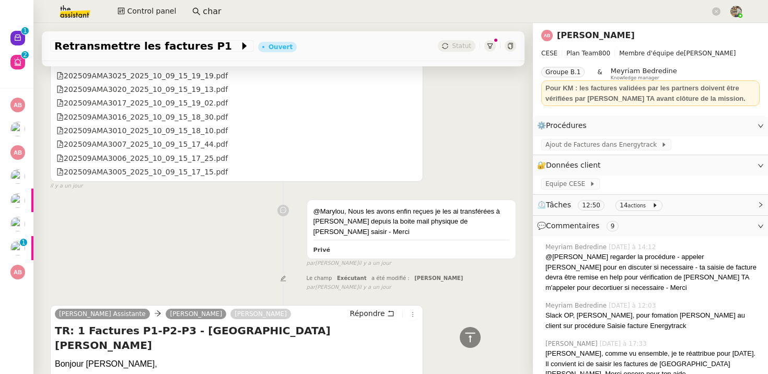
scroll to position [2760, 0]
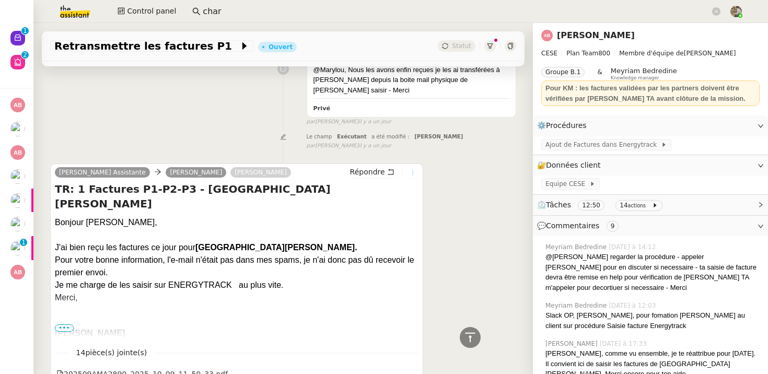
click at [413, 171] on icon at bounding box center [412, 173] width 1 height 5
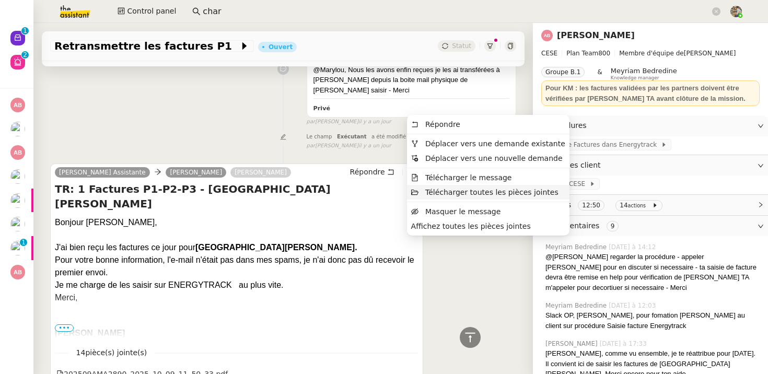
click at [442, 192] on span "Télécharger toutes les pièces jointes" at bounding box center [491, 192] width 133 height 8
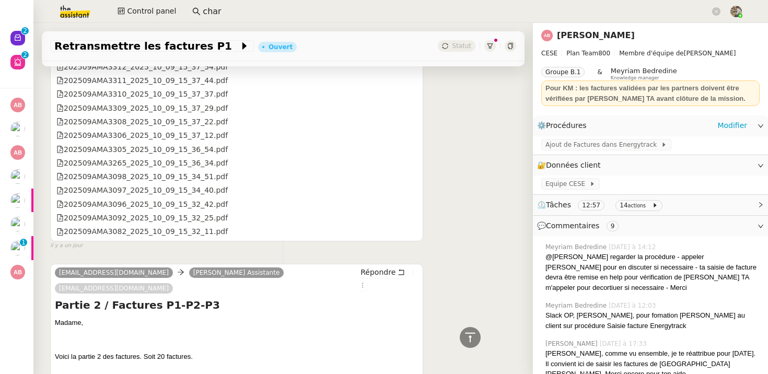
scroll to position [2025, 0]
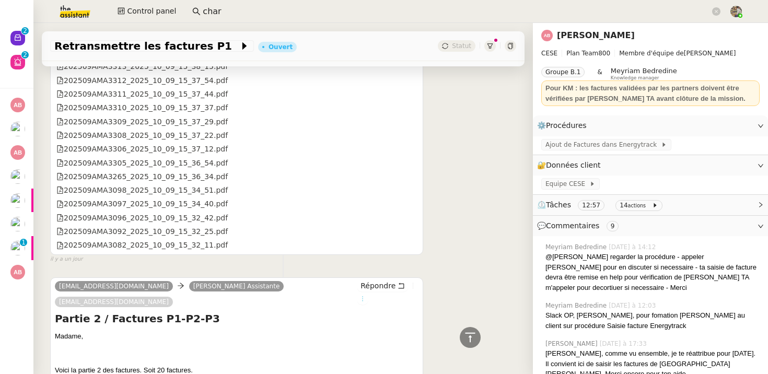
click at [368, 293] on button at bounding box center [362, 298] width 11 height 11
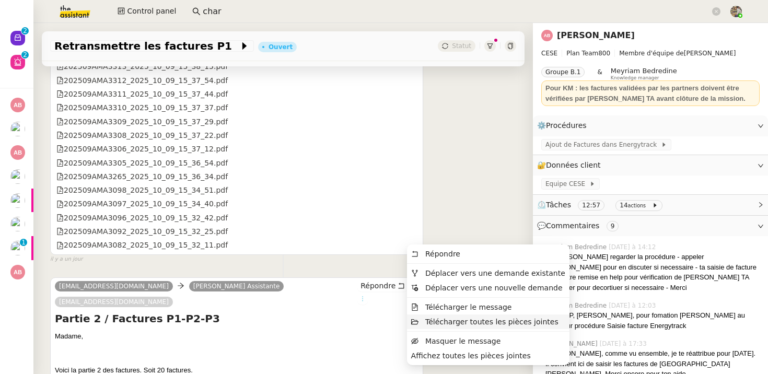
scroll to position [2082, 0]
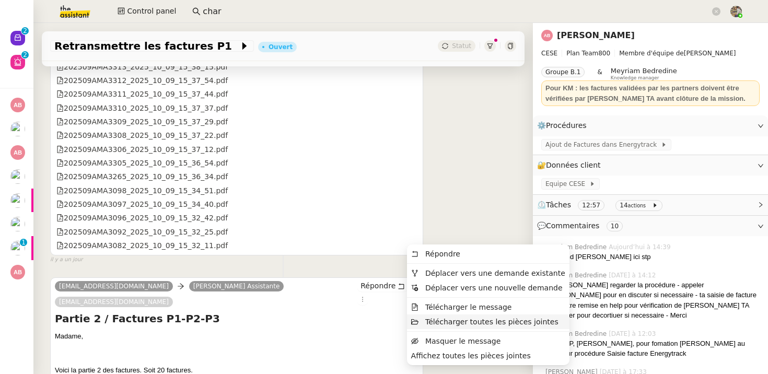
click at [437, 323] on span "Télécharger toutes les pièces jointes" at bounding box center [491, 322] width 133 height 8
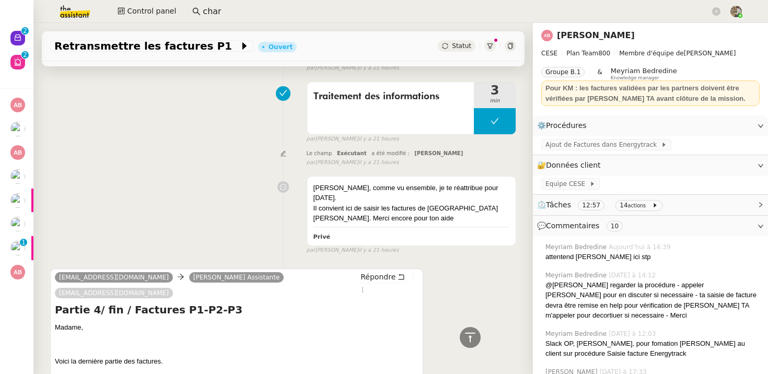
scroll to position [721, 0]
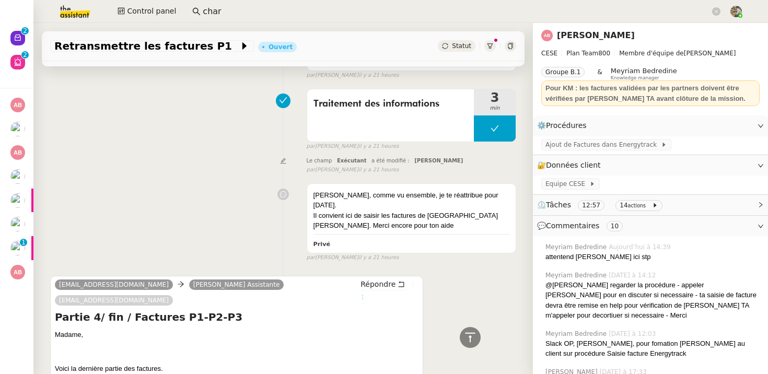
click at [366, 294] on icon at bounding box center [362, 297] width 6 height 6
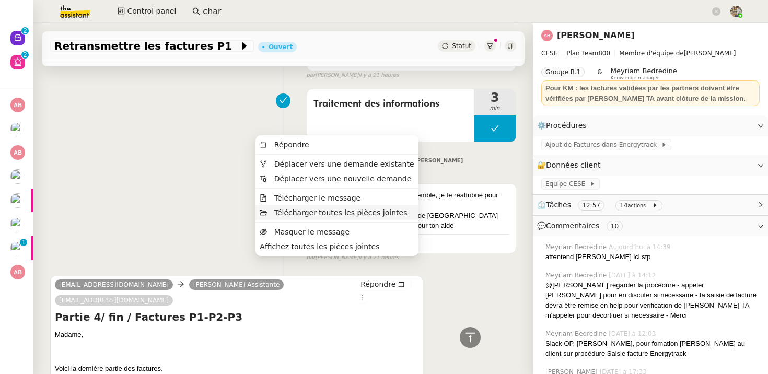
click at [340, 211] on span "Télécharger toutes les pièces jointes" at bounding box center [340, 212] width 133 height 8
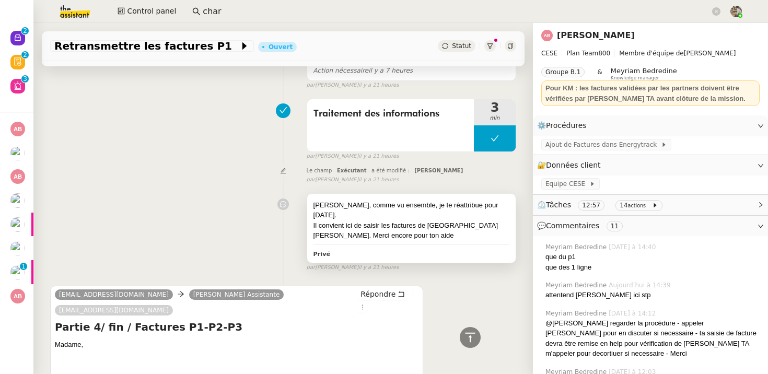
scroll to position [788, 0]
